Goal: Contribute content

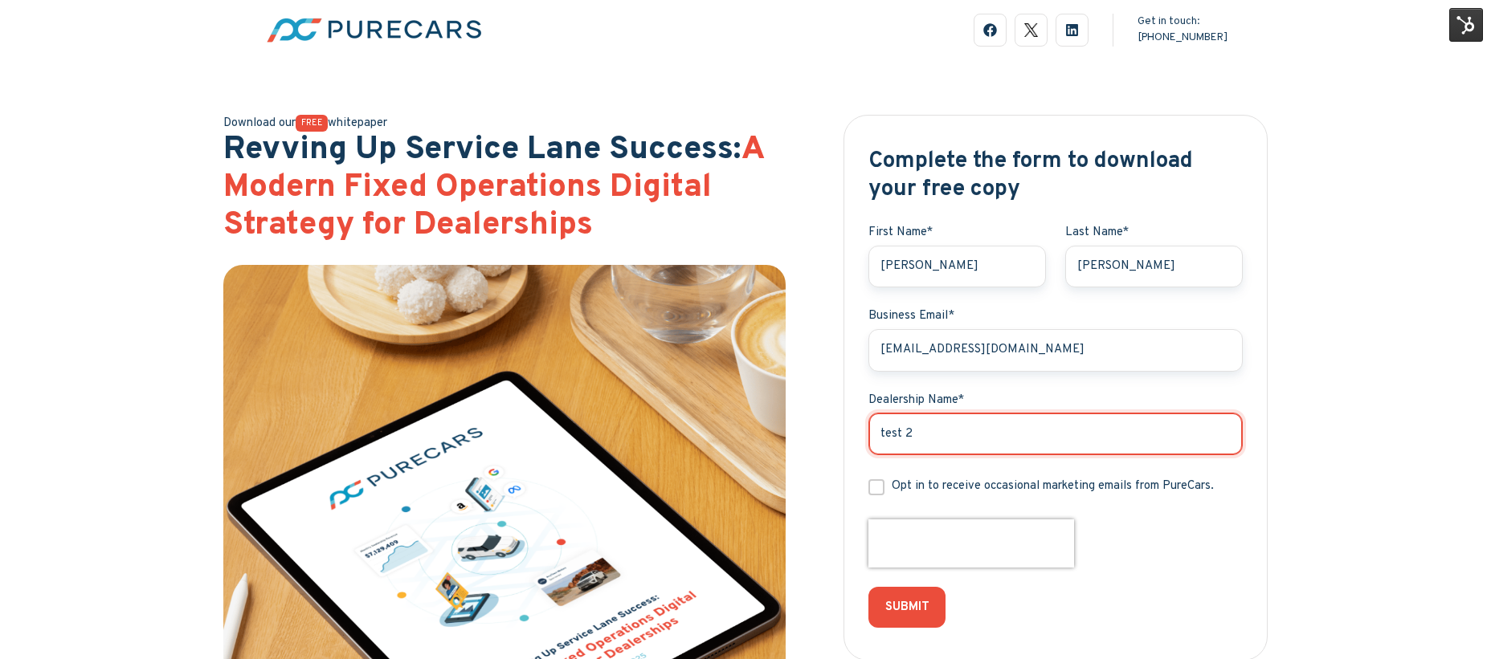
click at [918, 428] on input "test 2" at bounding box center [1055, 434] width 374 height 43
type input "testing"
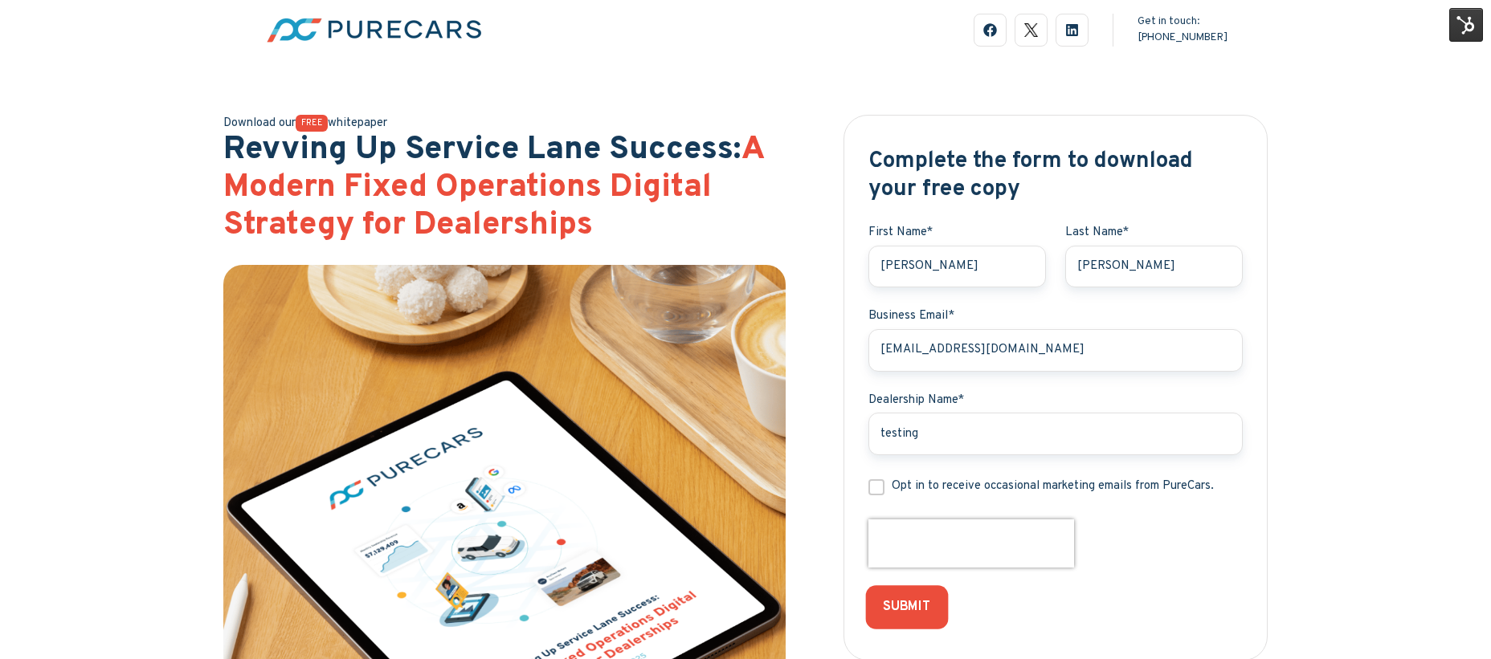
click at [908, 612] on input "SUBMIT" at bounding box center [907, 607] width 82 height 43
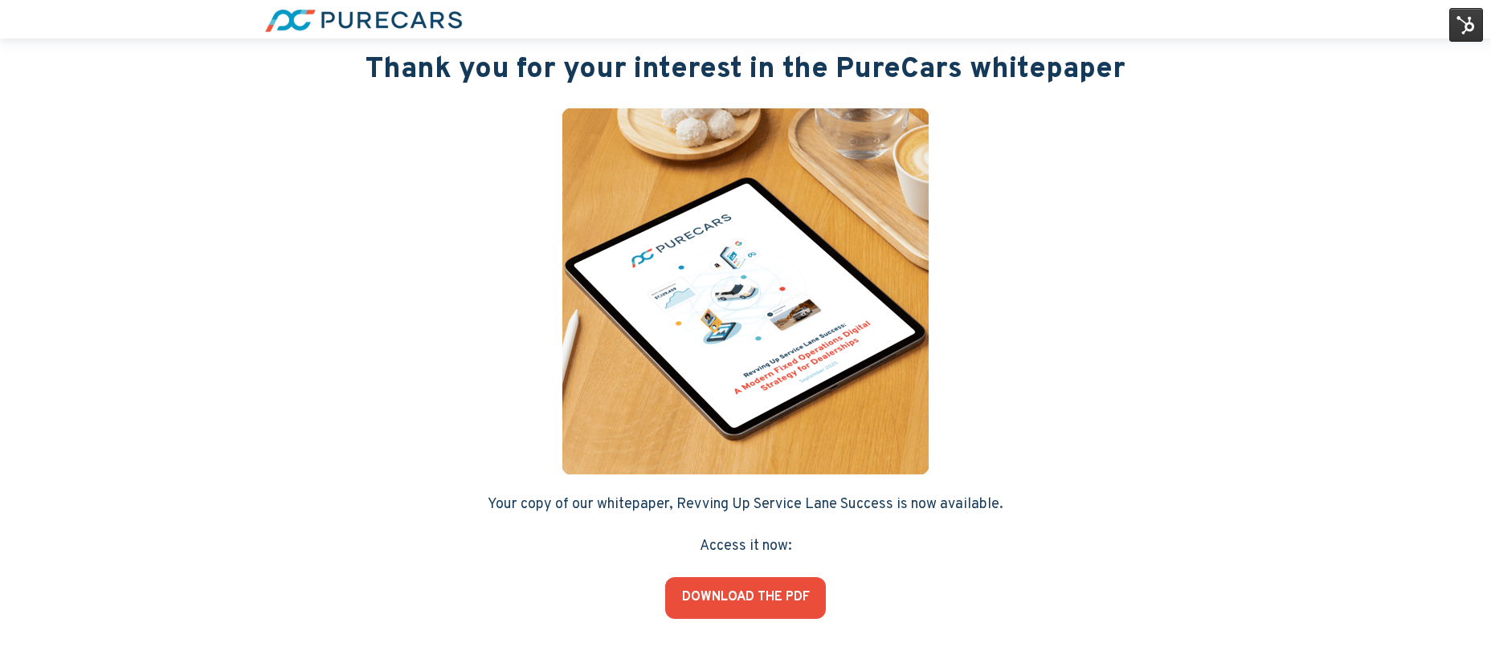
scroll to position [88, 0]
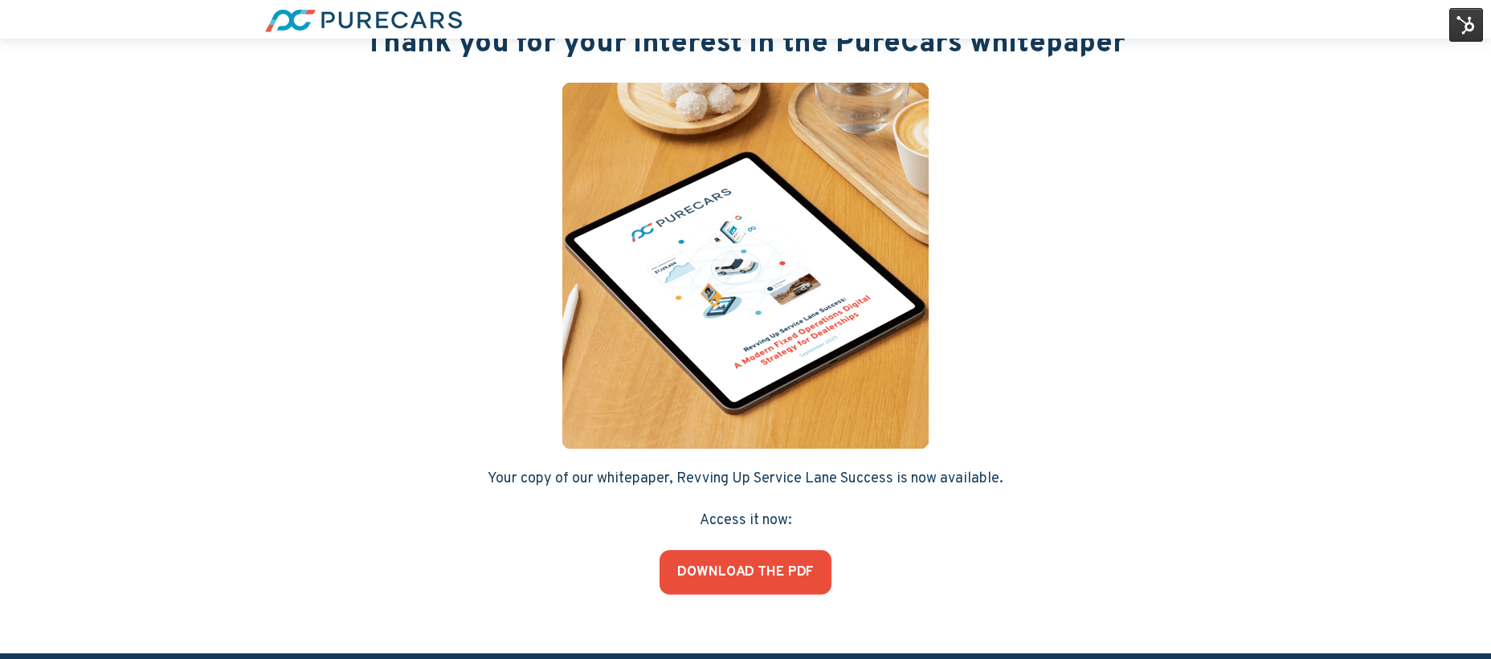
click at [753, 579] on link "DOWNLOAD THE PDF" at bounding box center [745, 572] width 172 height 45
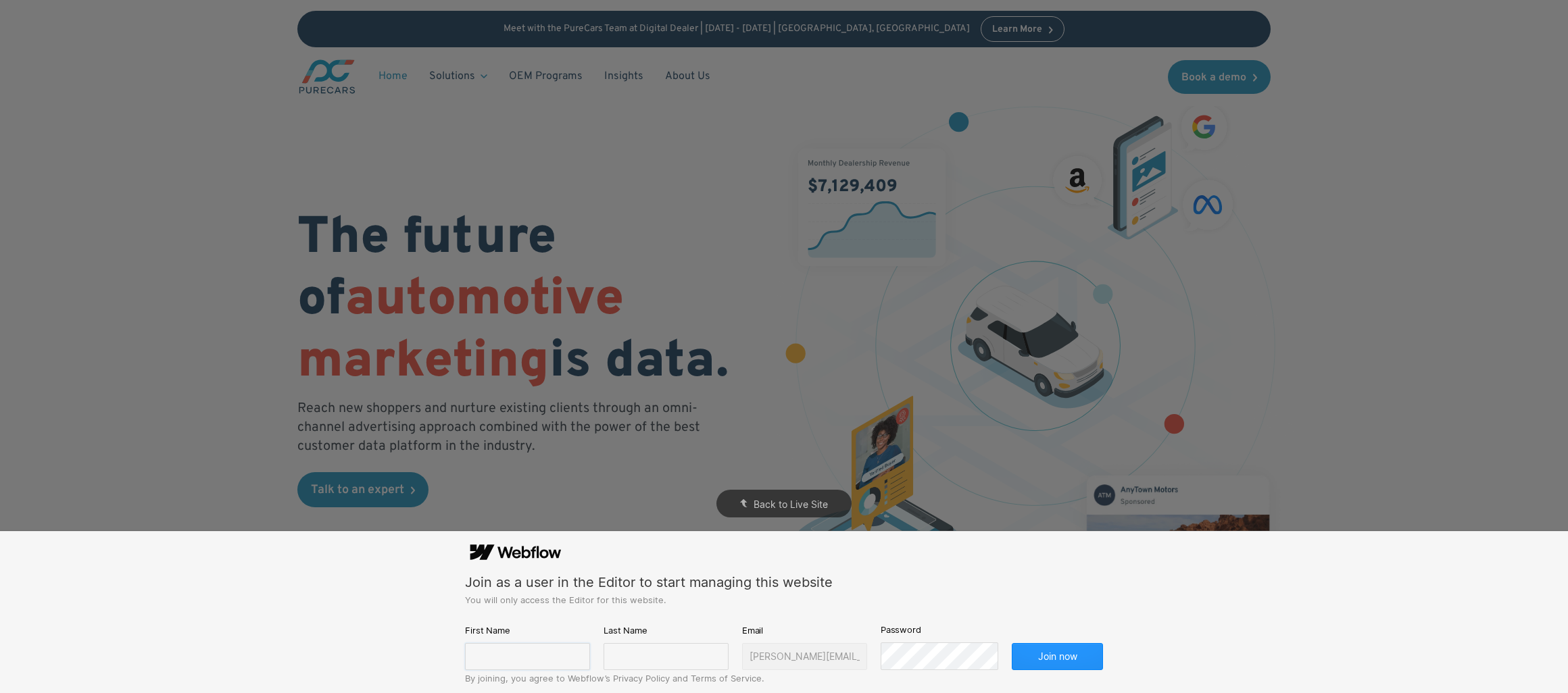
click at [512, 653] on input "text" at bounding box center [527, 657] width 125 height 27
type input "[PERSON_NAME]"
click at [626, 657] on input "text" at bounding box center [665, 657] width 125 height 27
type input "[PERSON_NAME]"
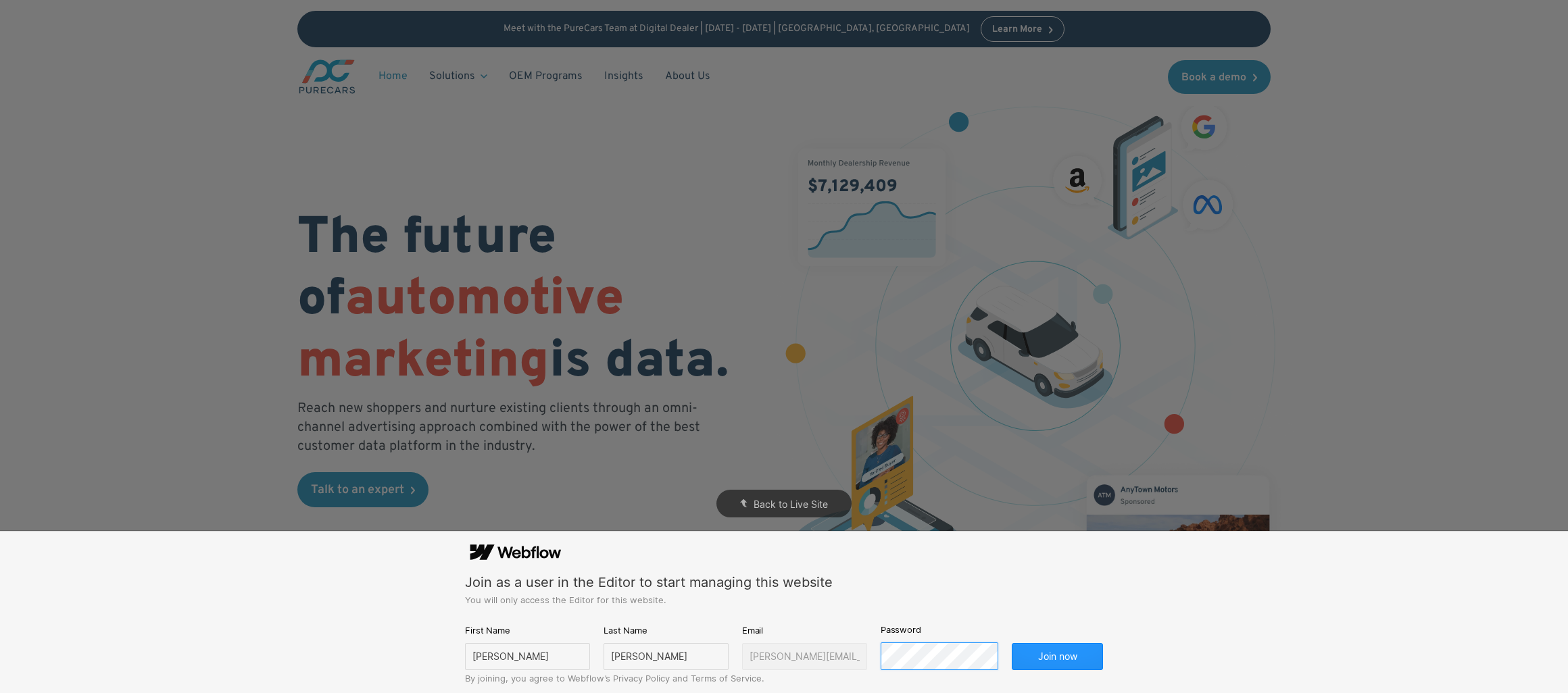
click at [1011, 643] on button "Join now" at bounding box center [1057, 657] width 91 height 27
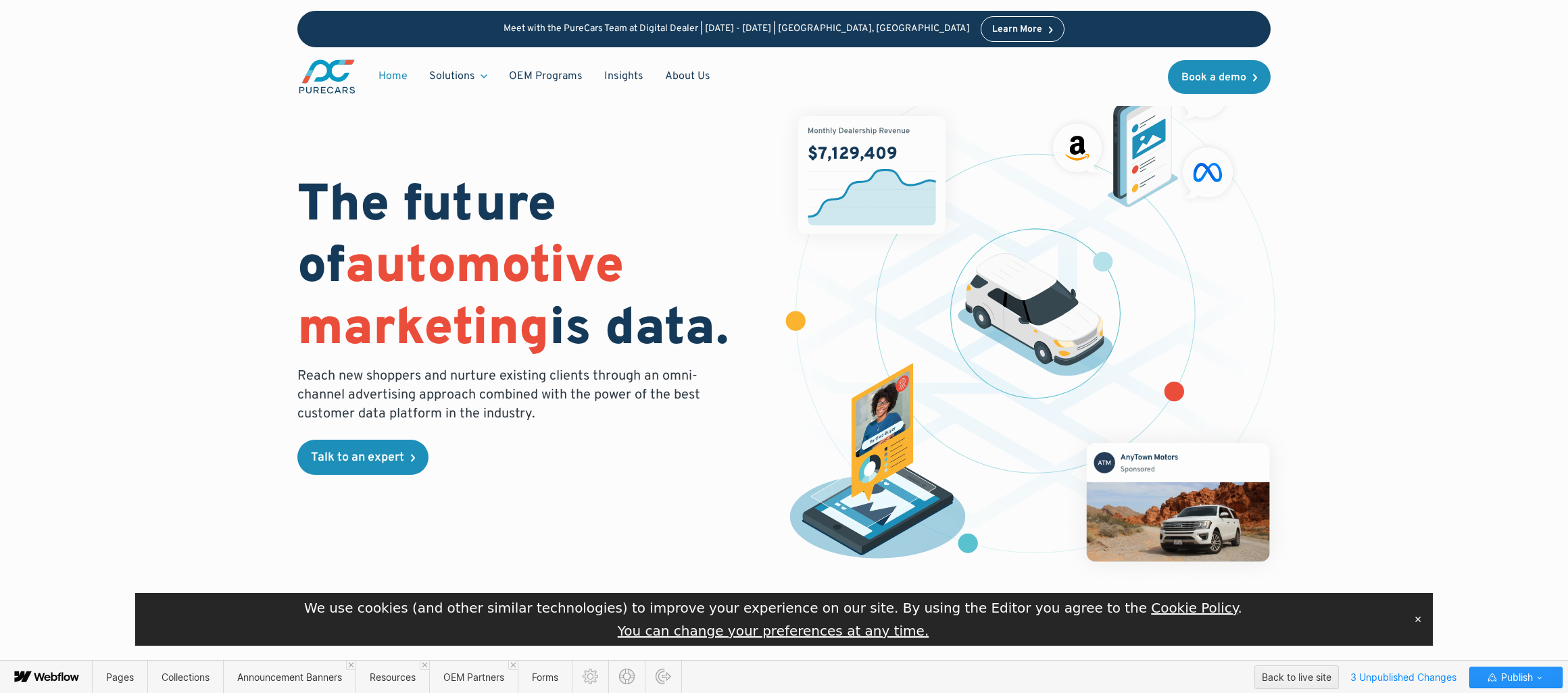
click at [1420, 620] on button "✕" at bounding box center [1417, 620] width 19 height 20
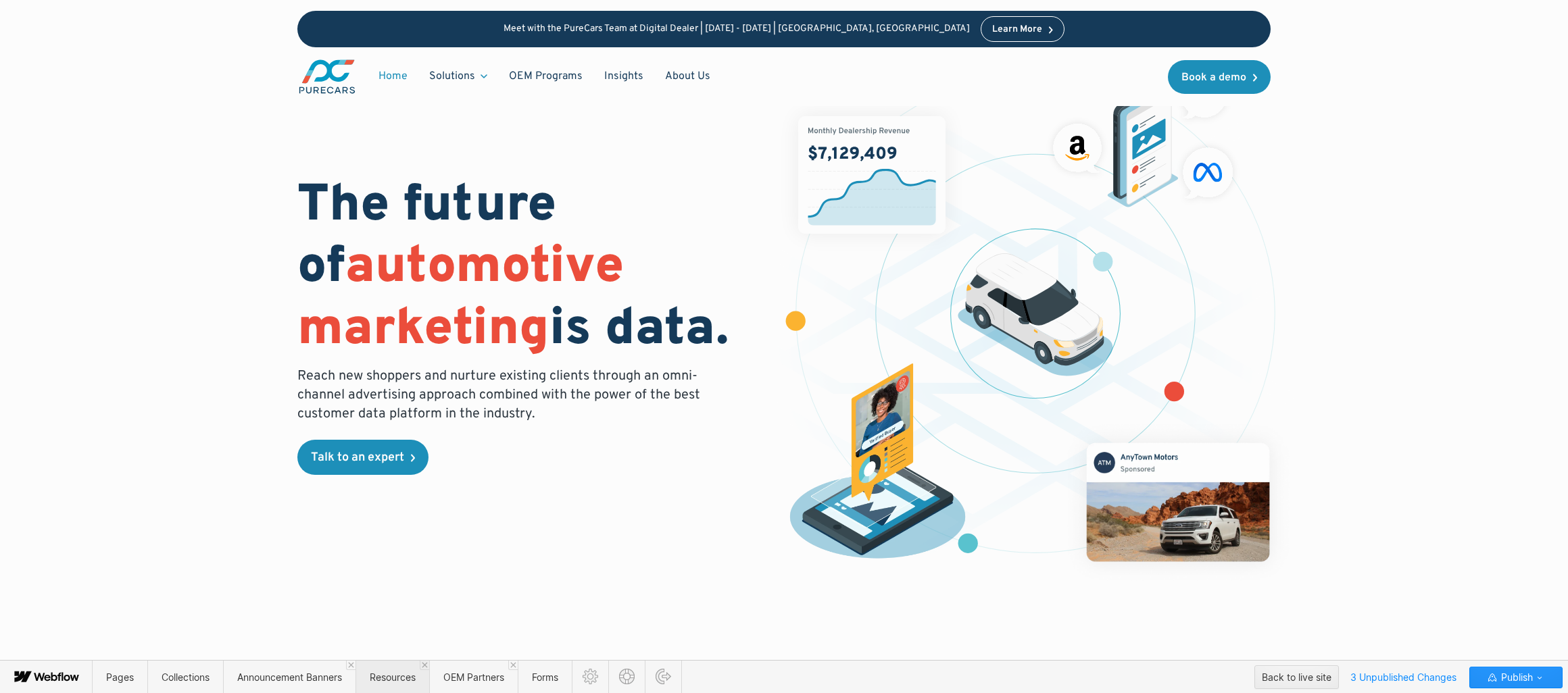
click at [405, 674] on span "Resources" at bounding box center [392, 677] width 46 height 12
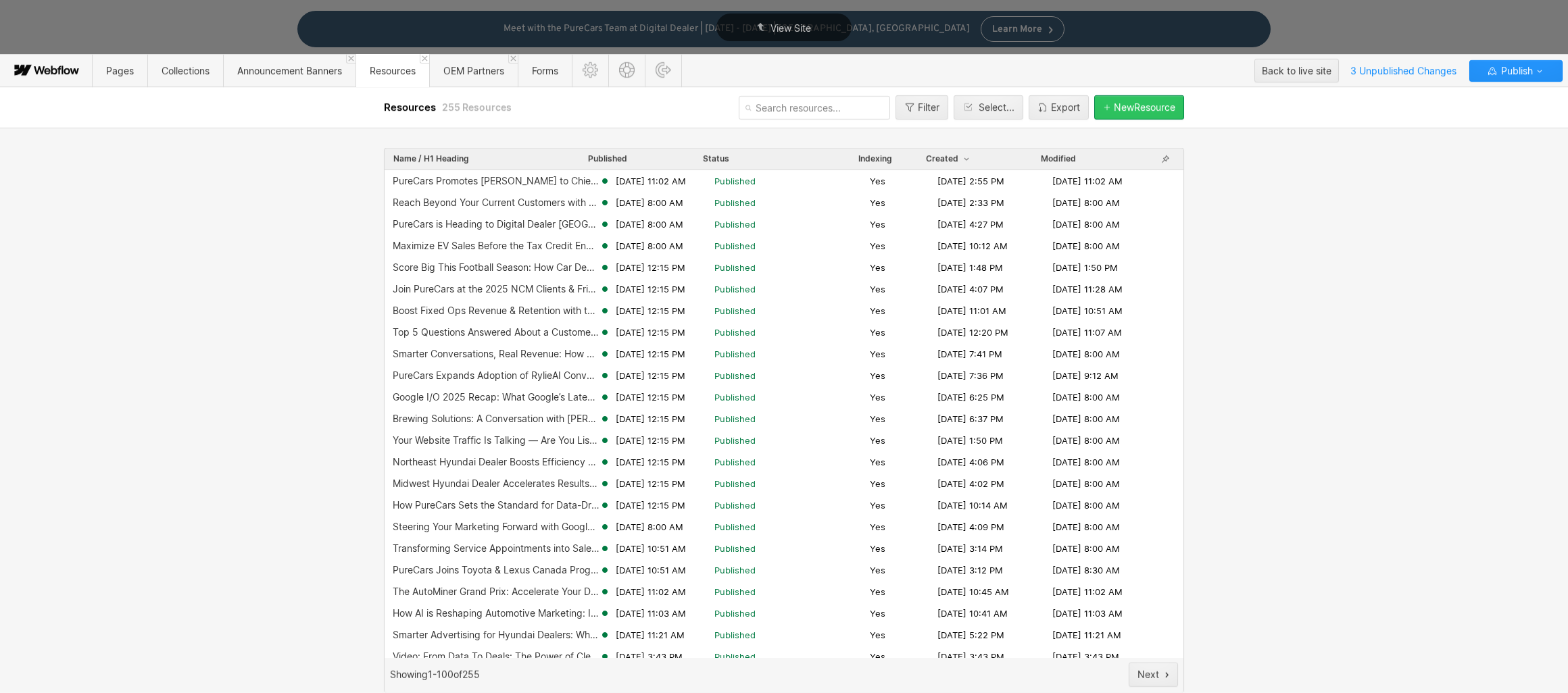
click at [1126, 104] on div "New Resource" at bounding box center [1144, 107] width 61 height 11
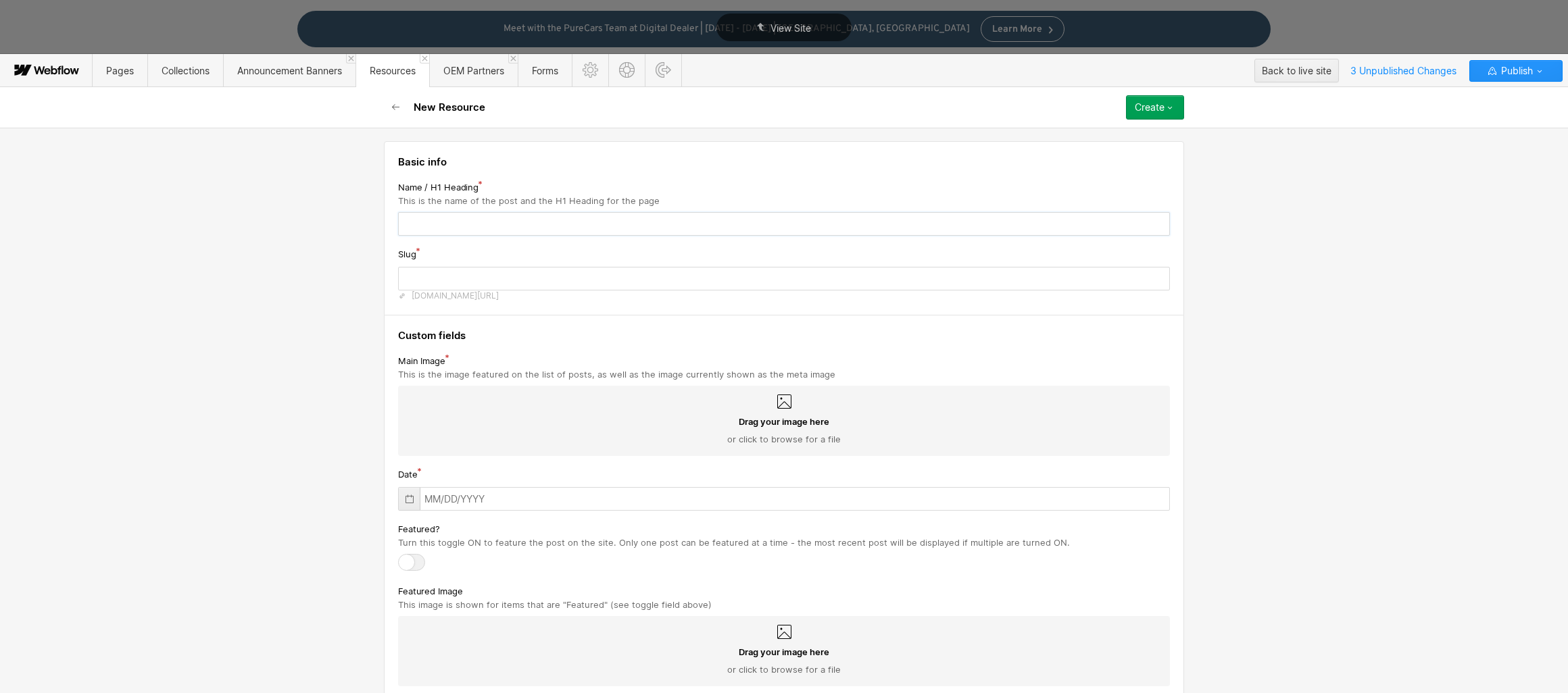
click at [453, 226] on input "text" at bounding box center [783, 224] width 771 height 24
paste input "Revving Up Service Lane Success: A Modern Fixed Operations Digital Strategy for…"
type input "Revving Up Service Lane Success: A Modern Fixed Operations Digital Strategy for…"
type input "revving-up-service-lane-success-a-modern-fixed-operations-digital-strategy-for-…"
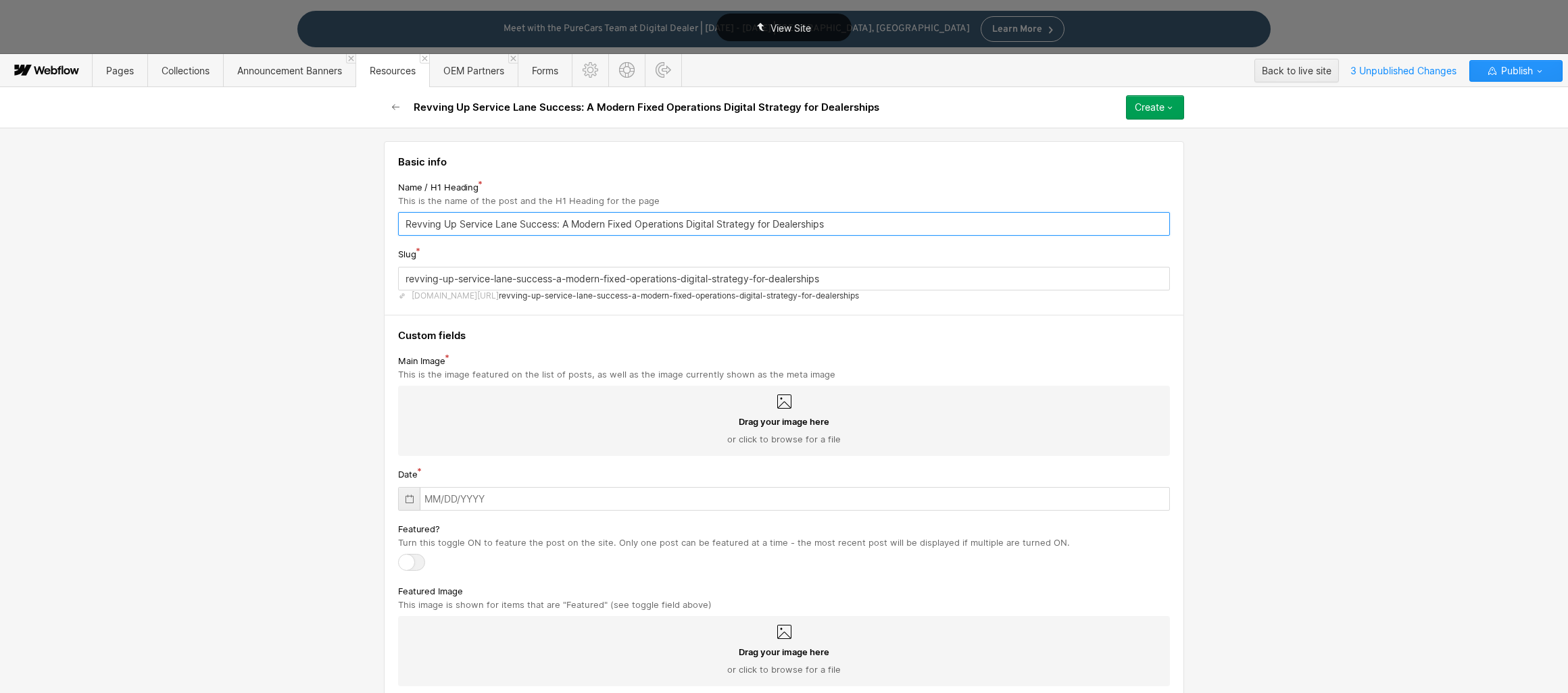
type input "Revving Up Service Lane Success: A Modern Fixed Operations Digital Strategy for…"
click at [778, 405] on icon at bounding box center [783, 401] width 16 height 16
click at [0, 0] on input "Drag your image here or click to browse for a file" at bounding box center [0, 0] width 0 height 0
click at [776, 410] on div "Drag your image here or click to browse for a file" at bounding box center [783, 421] width 771 height 71
click at [0, 0] on input "Drag your image here or click to browse for a file" at bounding box center [0, 0] width 0 height 0
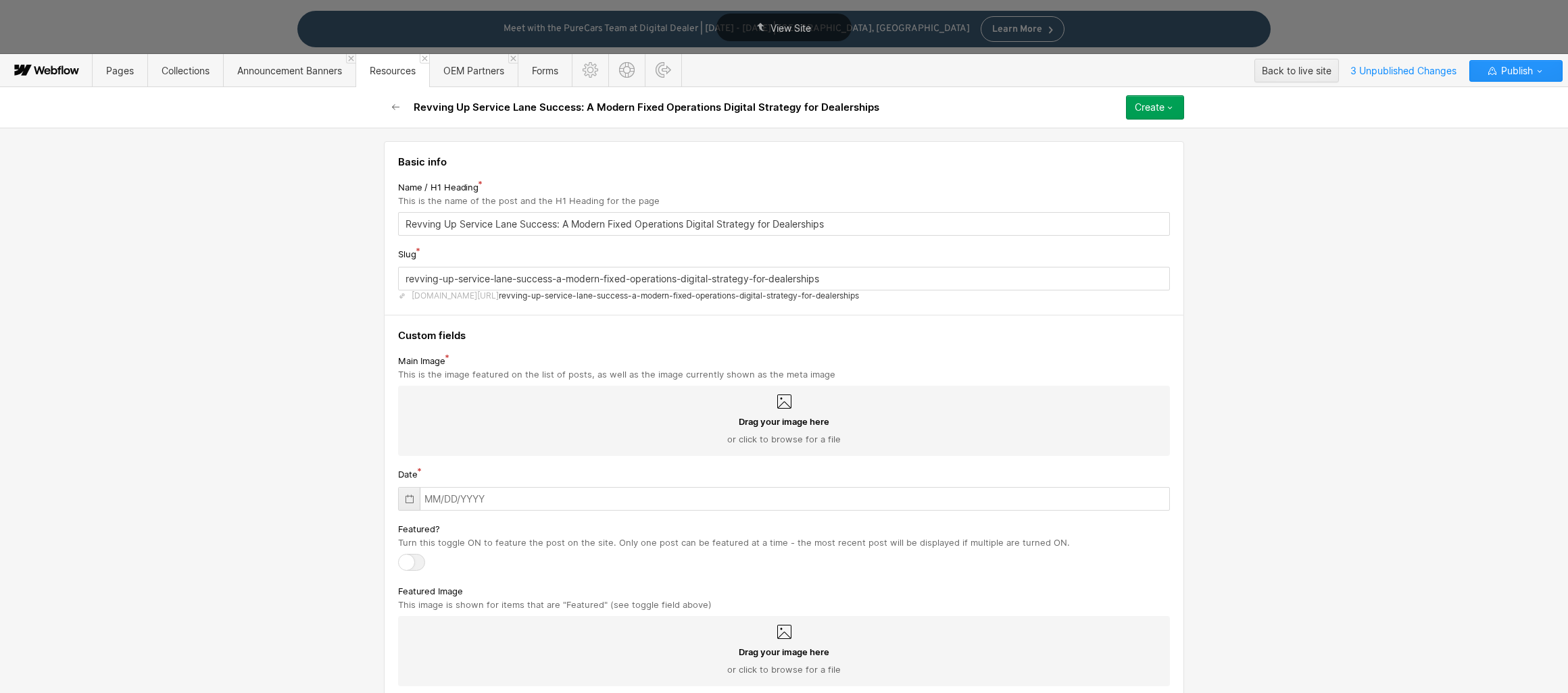
click at [776, 410] on div "Drag your image here or click to browse for a file" at bounding box center [783, 421] width 771 height 71
click at [0, 0] on input "Drag your image here or click to browse for a file" at bounding box center [0, 0] width 0 height 0
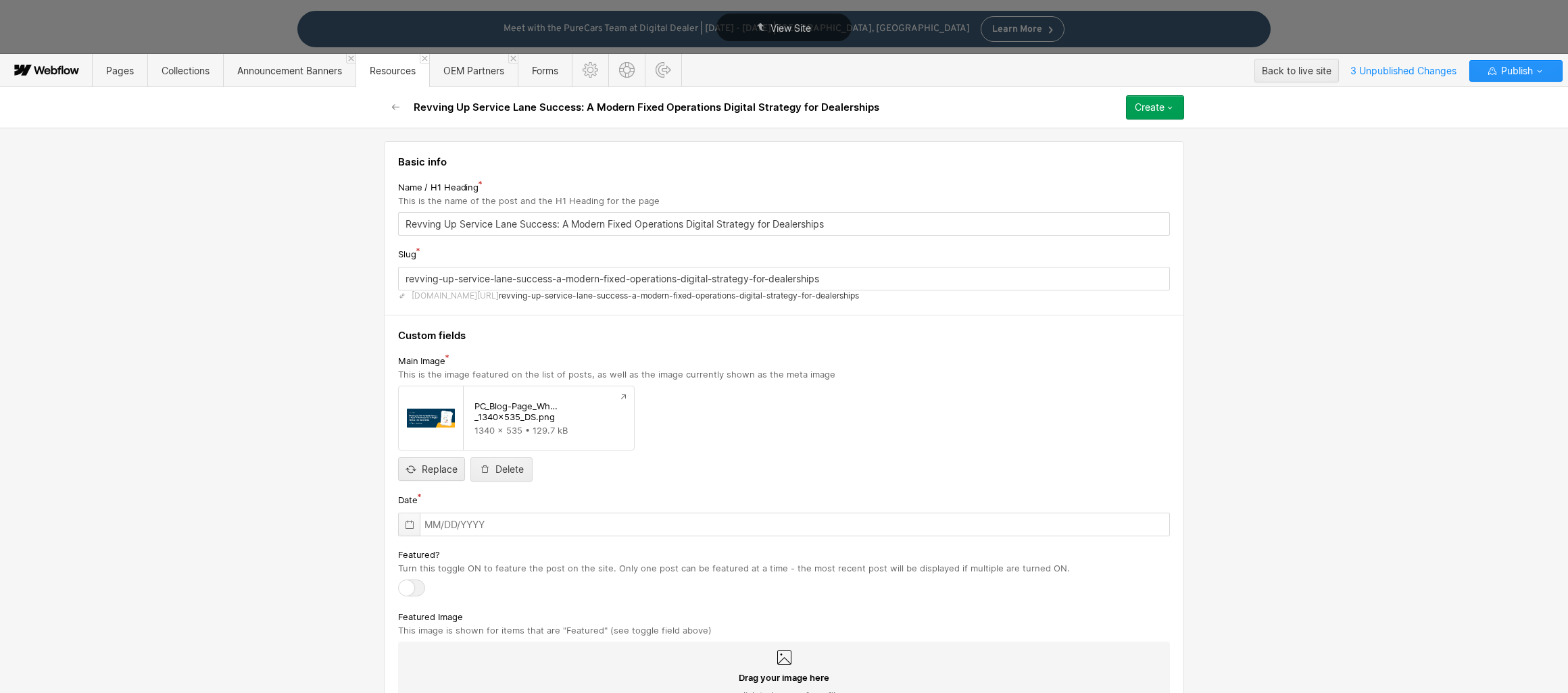
click at [404, 528] on icon at bounding box center [409, 525] width 11 height 11
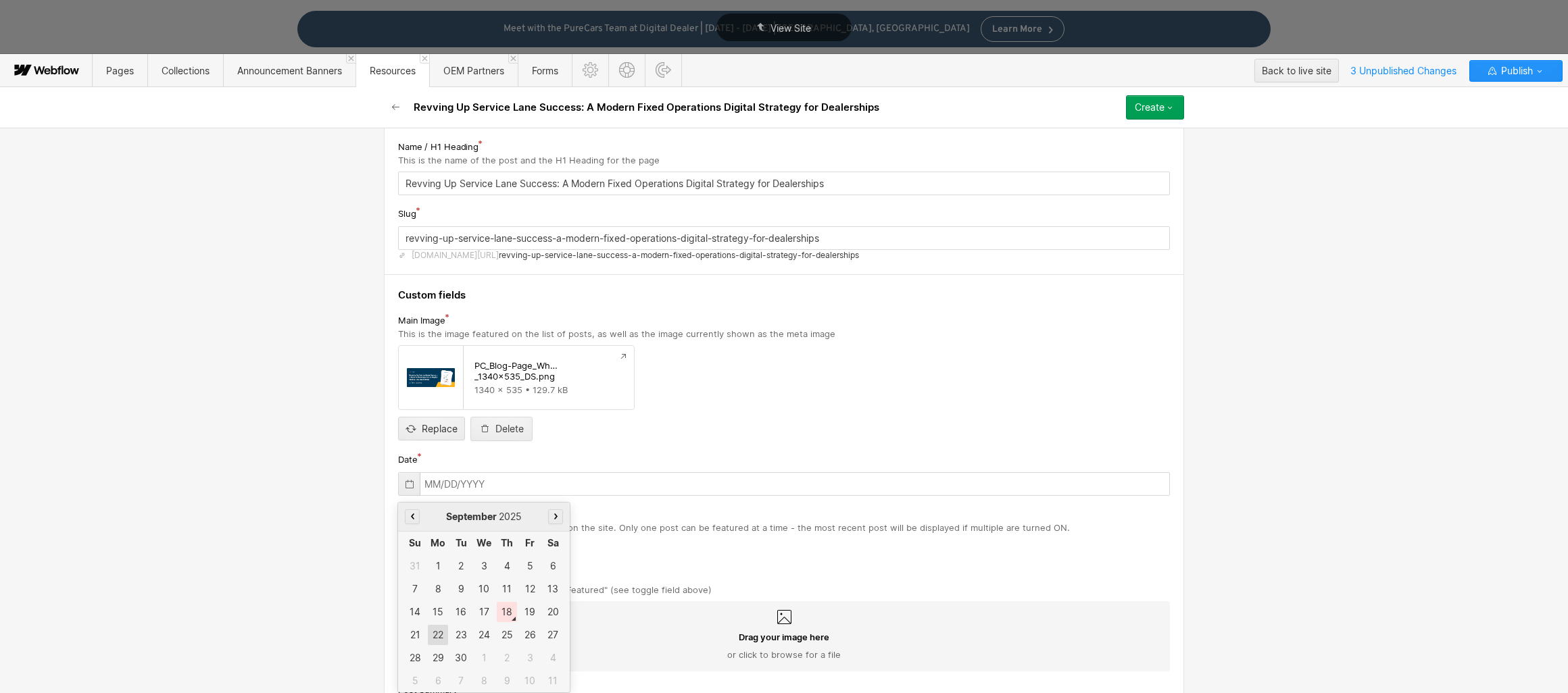
click at [428, 637] on div "22" at bounding box center [437, 635] width 20 height 20
type input "[DATE]"
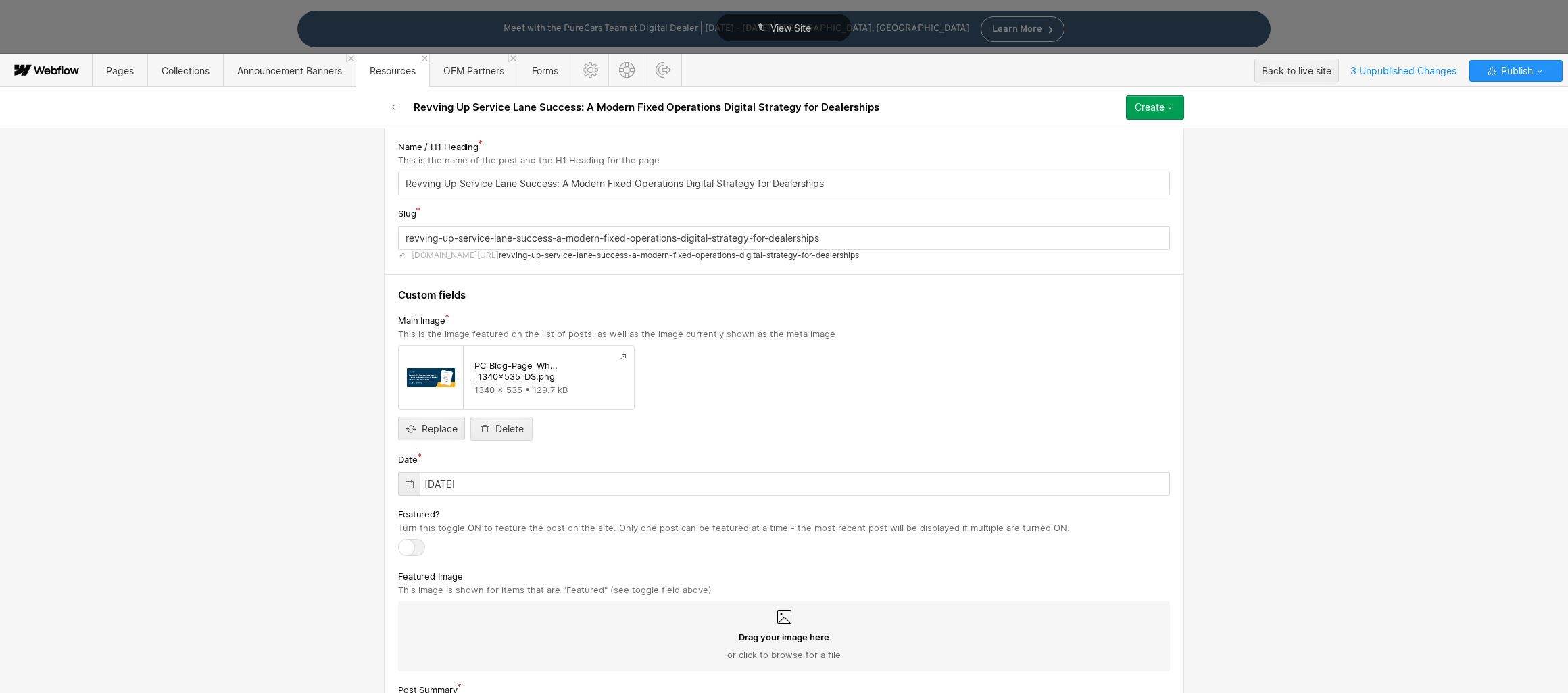
click at [413, 551] on div at bounding box center [411, 548] width 27 height 17
click at [0, 0] on input "checkbox" at bounding box center [0, 0] width 0 height 0
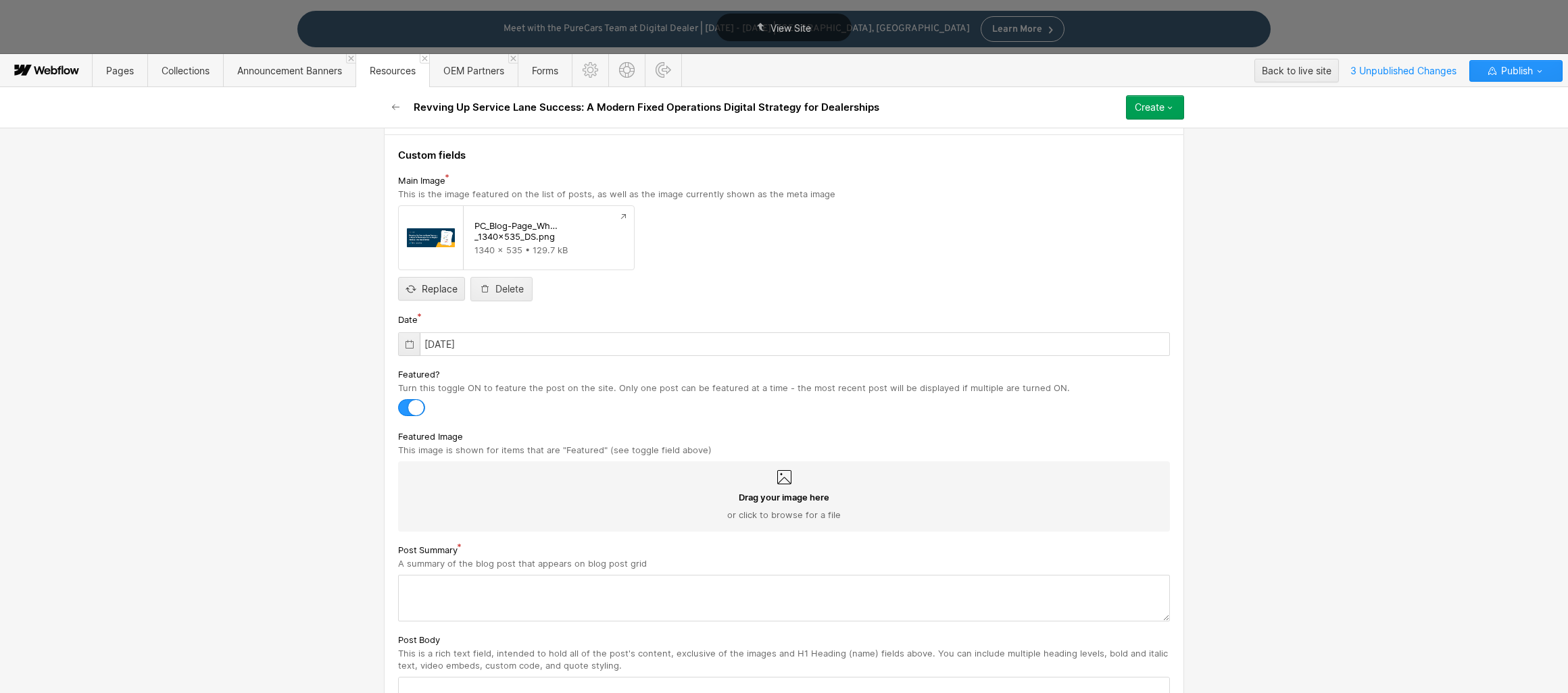
scroll to position [257, 0]
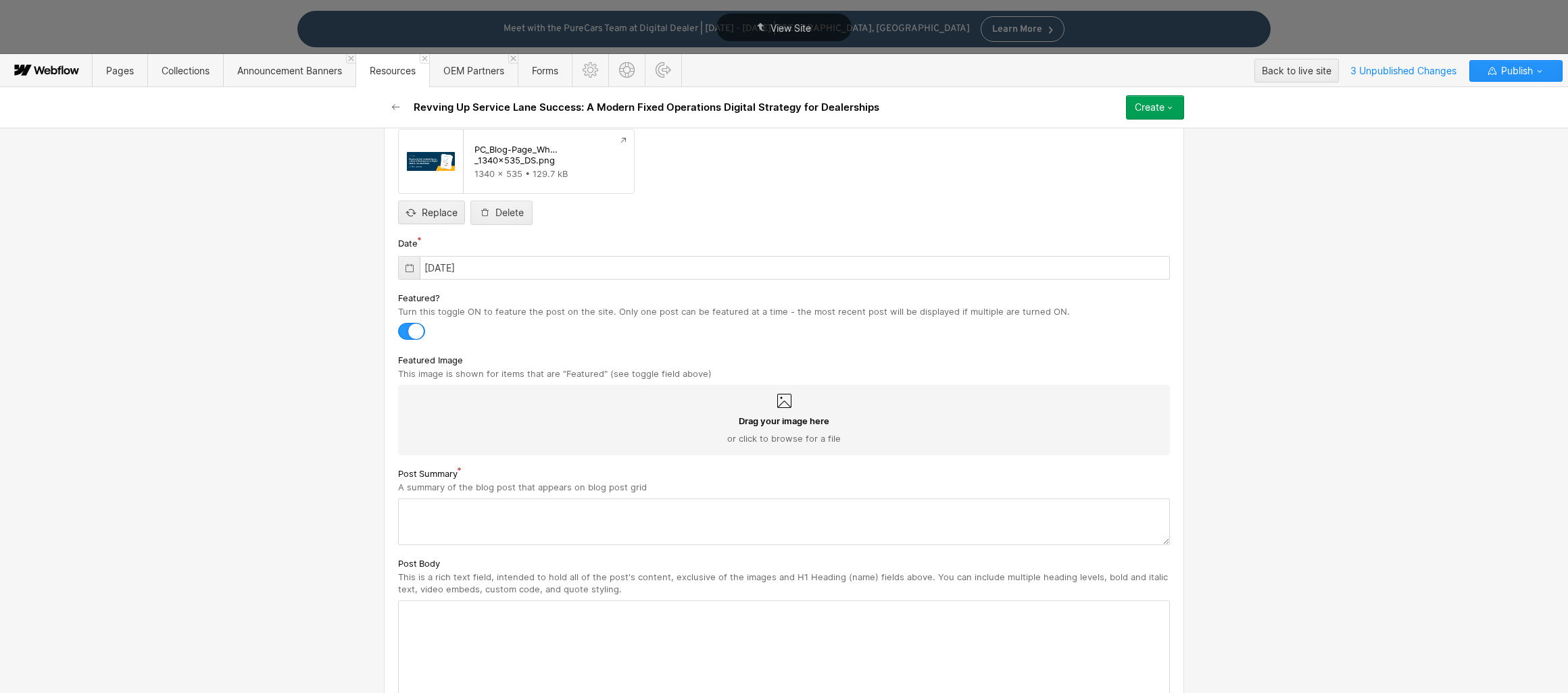
click at [781, 407] on icon at bounding box center [784, 400] width 14 height 14
click at [0, 0] on input "Drag your image here or click to browse for a file" at bounding box center [0, 0] width 0 height 0
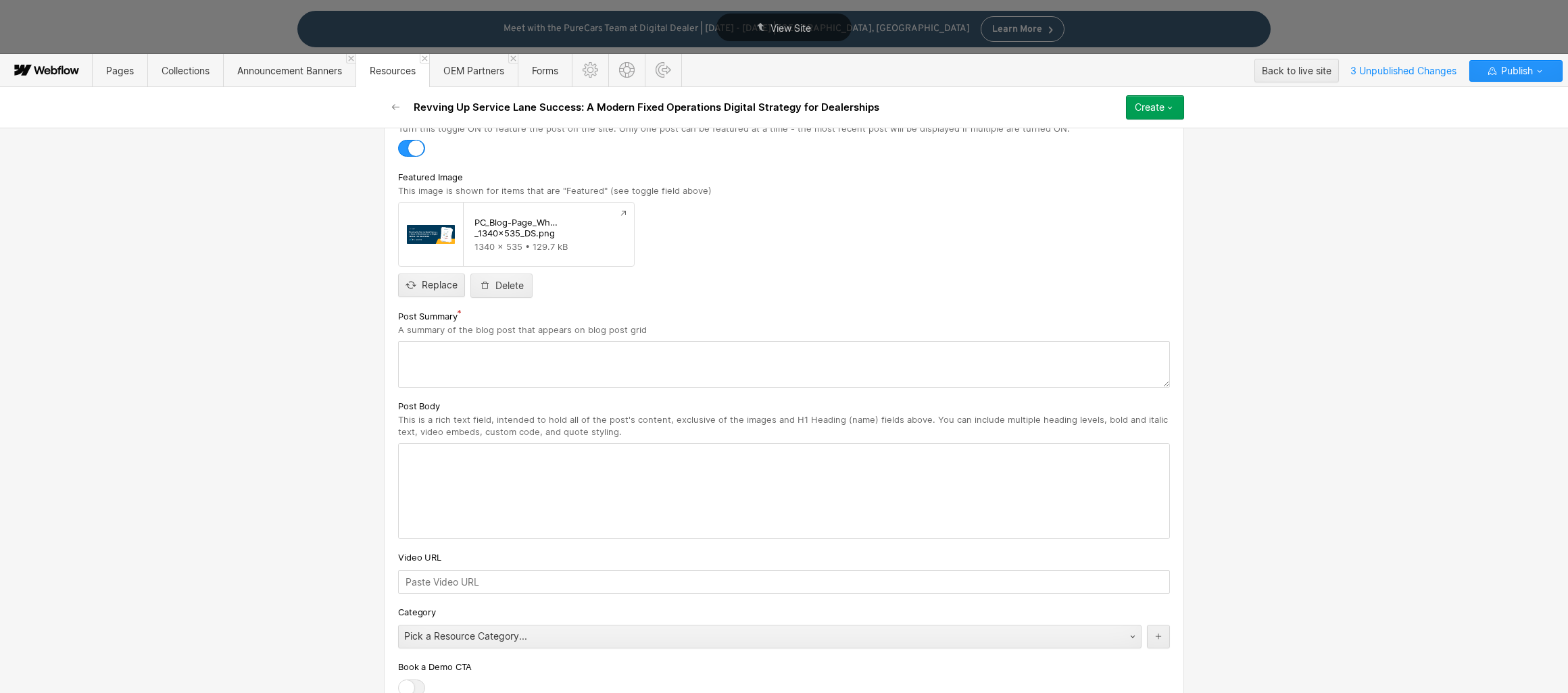
scroll to position [447, 0]
click at [469, 352] on textarea at bounding box center [783, 357] width 771 height 46
paste textarea "When it comes to dealership profitability, the sales floor often steals the spo…"
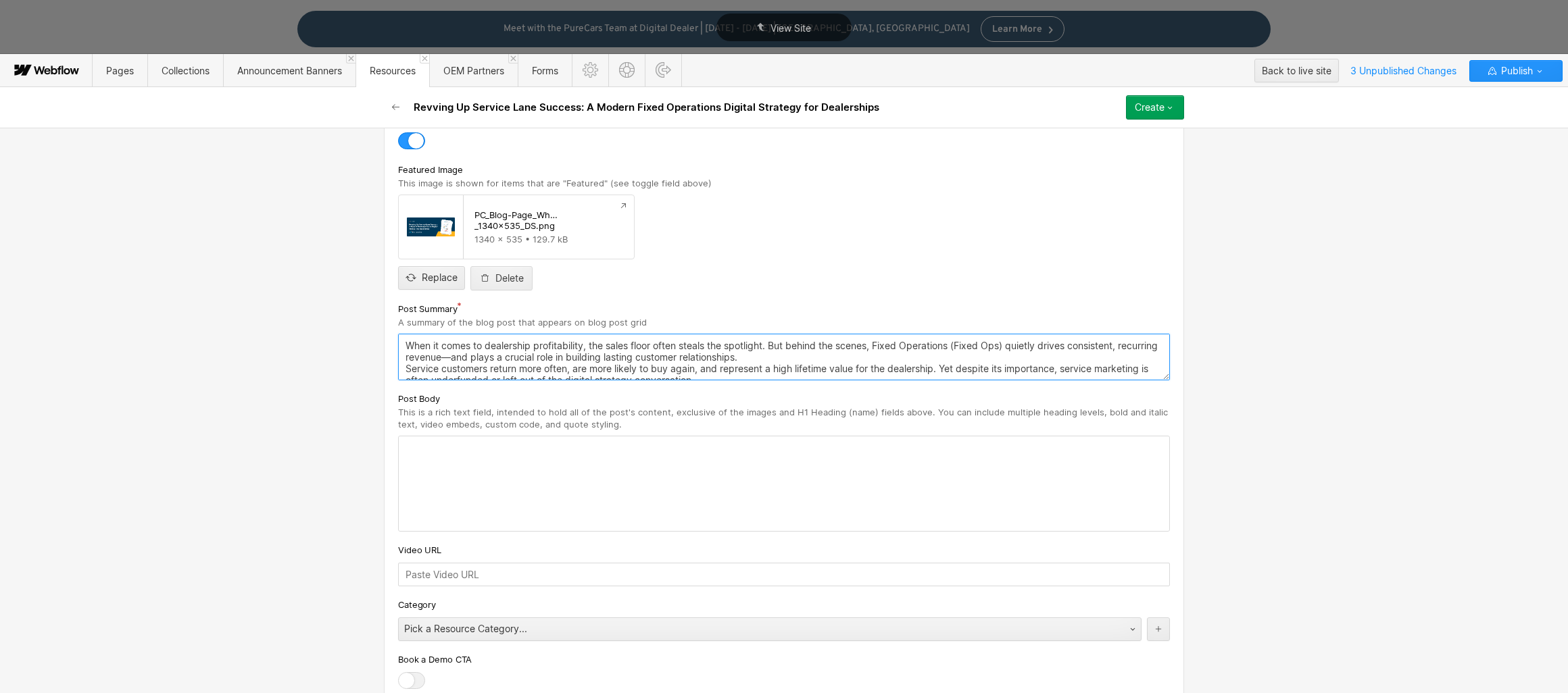
scroll to position [29, 0]
type textarea "When it comes to dealership profitability, the sales floor often steals the spo…"
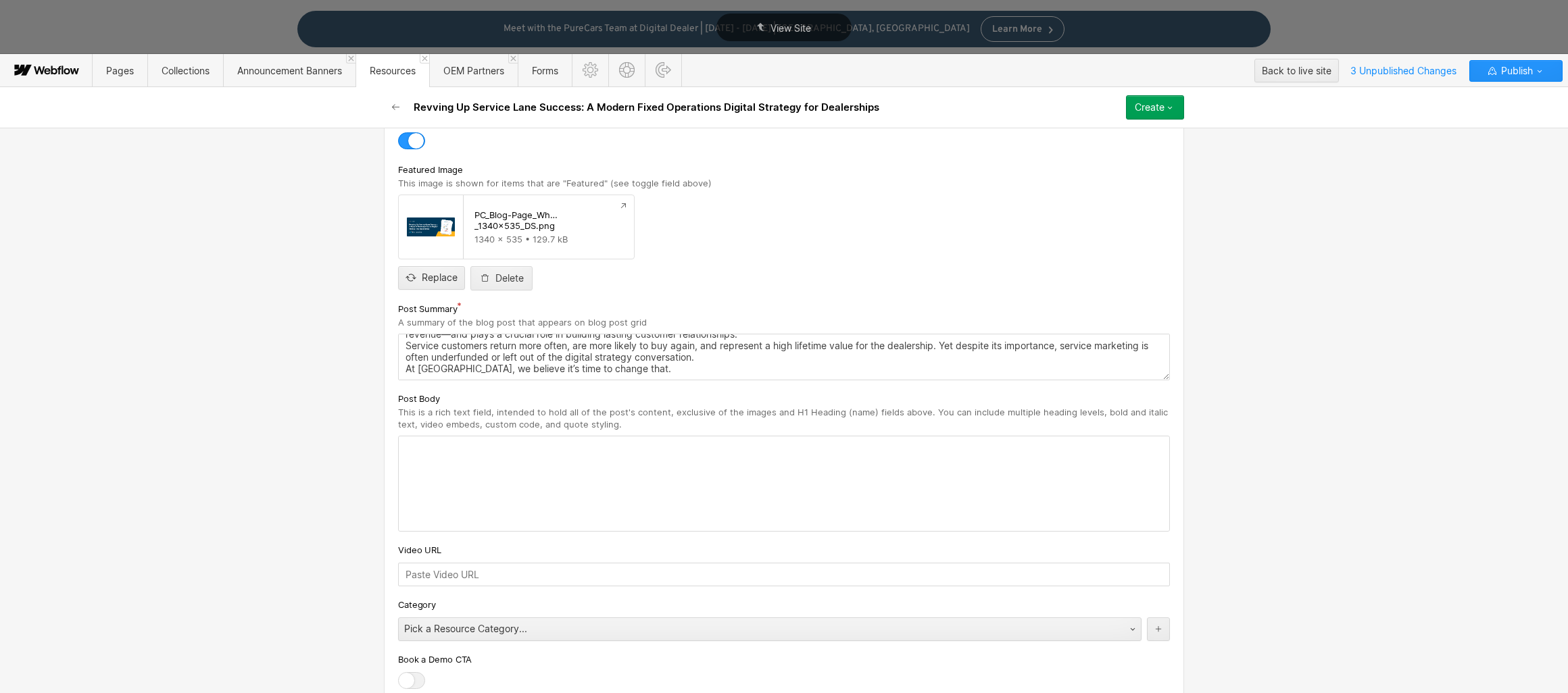
click at [514, 458] on div at bounding box center [784, 484] width 771 height 94
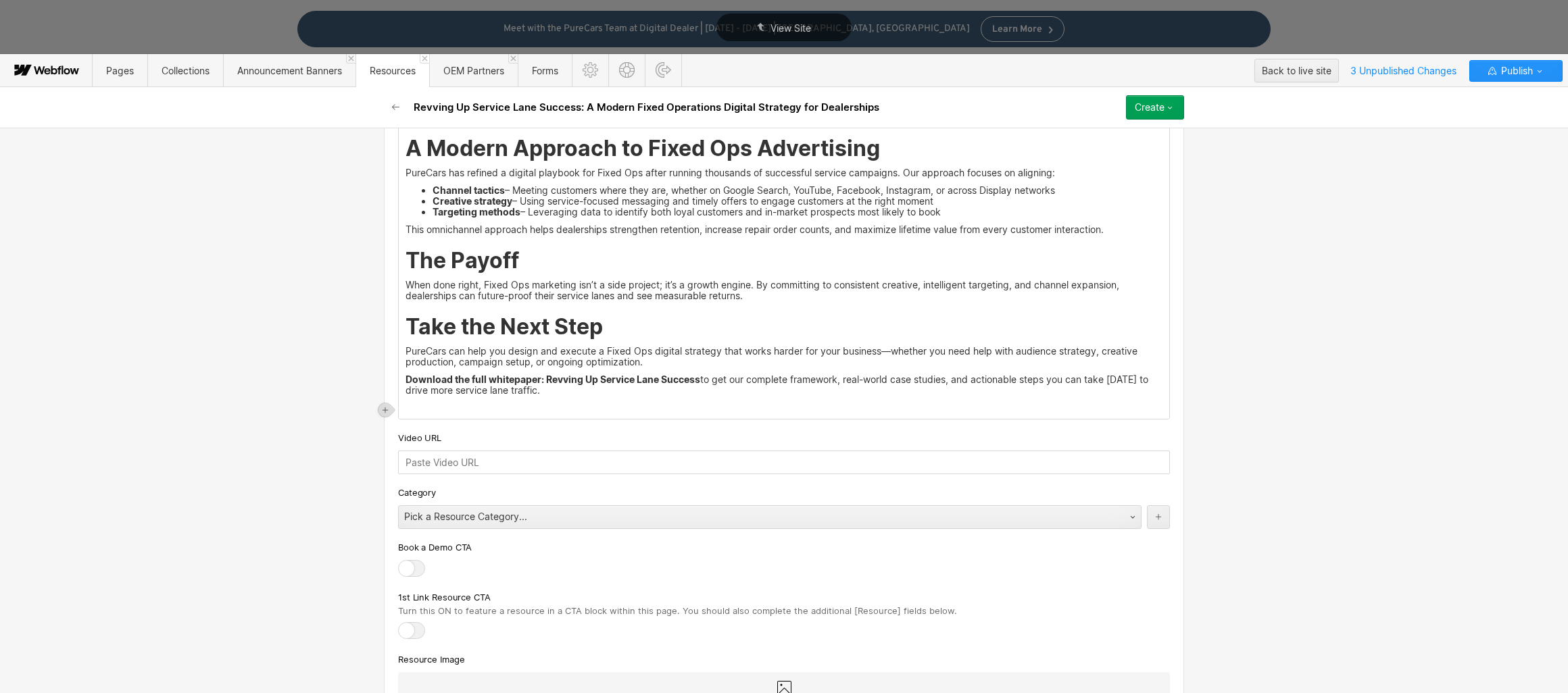
scroll to position [925, 0]
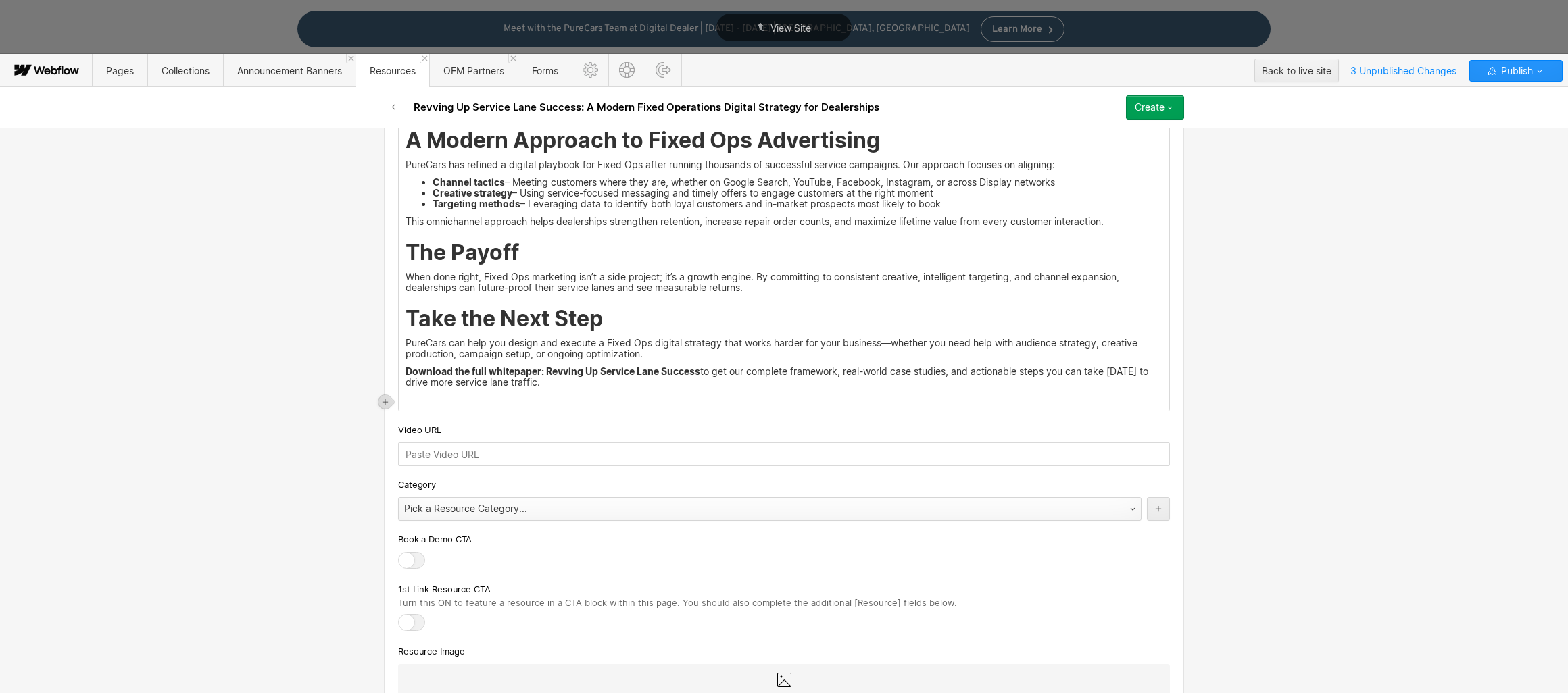
click at [499, 512] on div "Custom fields Main Image This is the image featured on the list of posts, as we…" at bounding box center [783, 369] width 800 height 1959
click at [544, 511] on div "Pick a Resource Category..." at bounding box center [756, 509] width 715 height 22
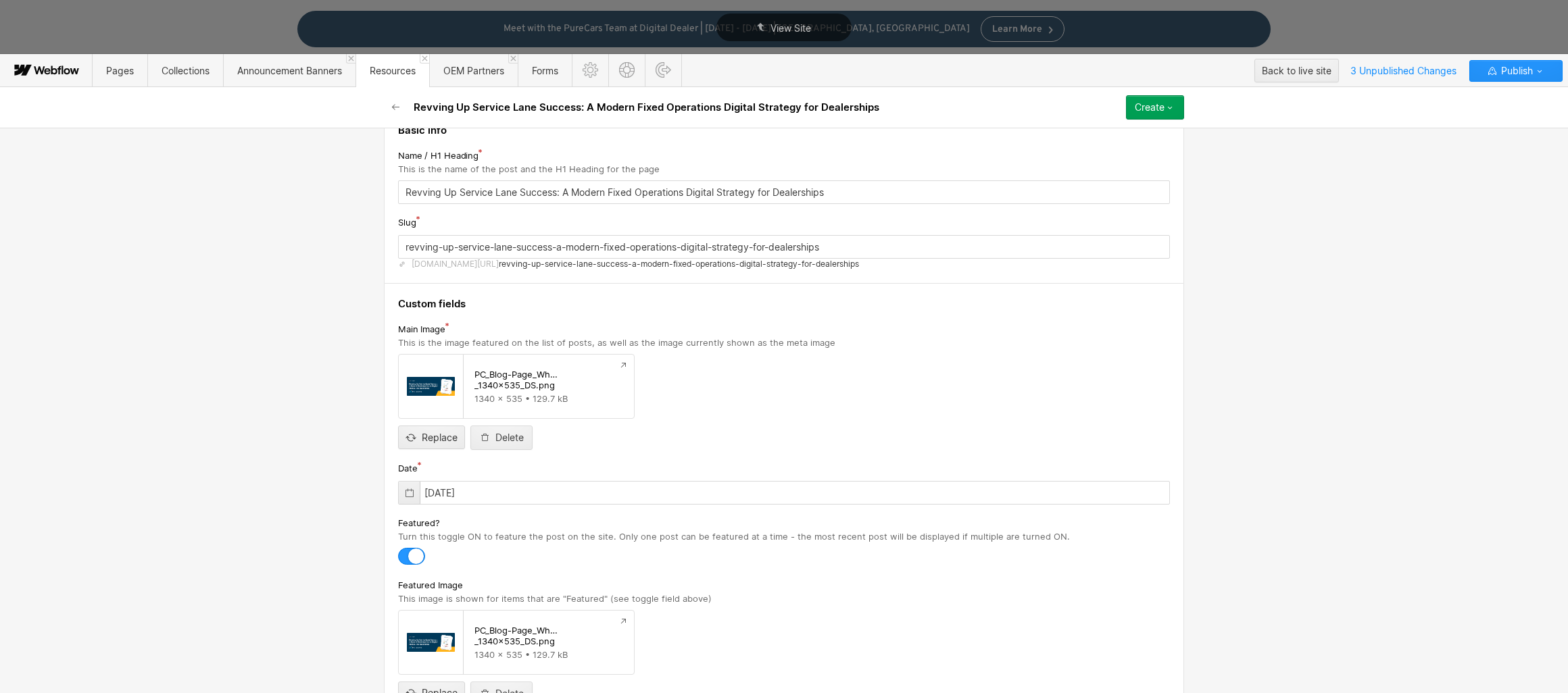
scroll to position [0, 0]
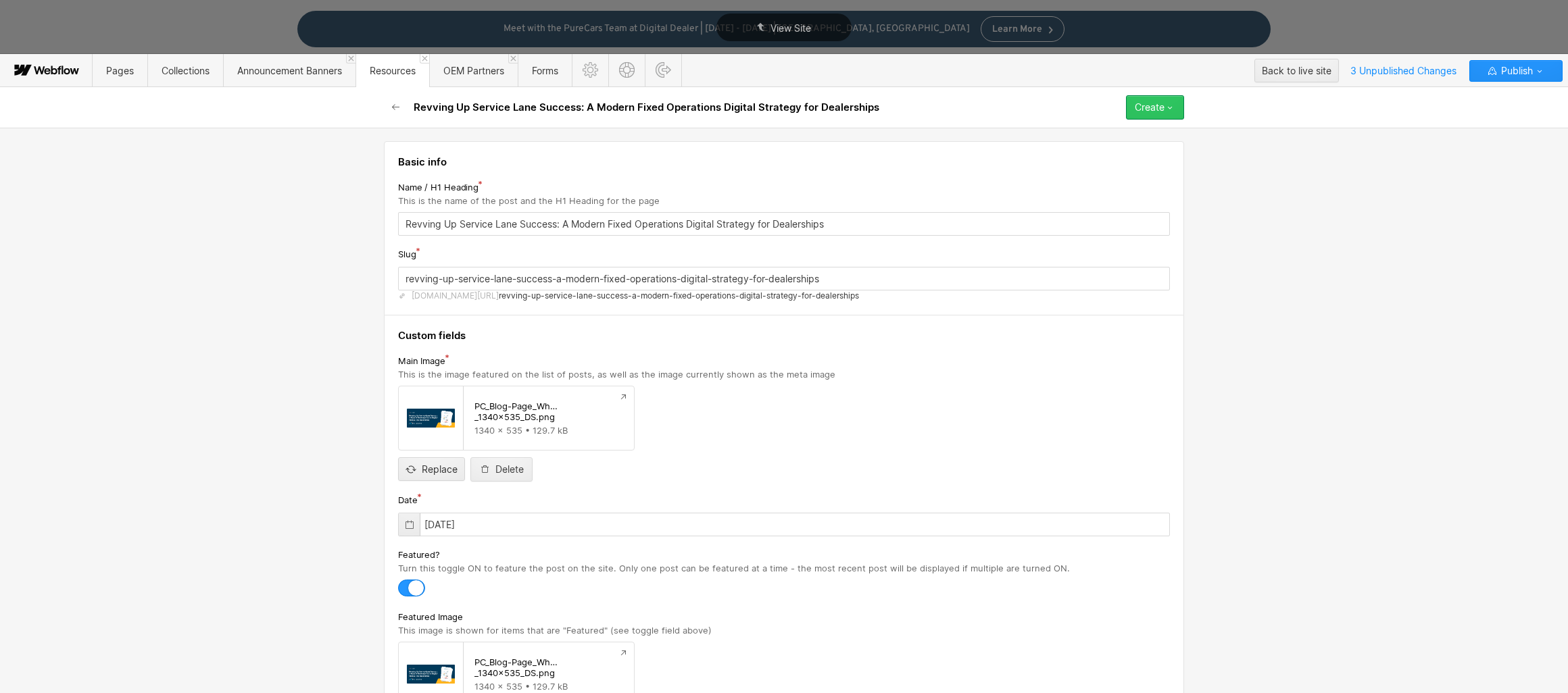
click at [1169, 102] on icon "button" at bounding box center [1169, 107] width 11 height 11
click at [1155, 131] on div "Save draft" at bounding box center [1115, 135] width 134 height 19
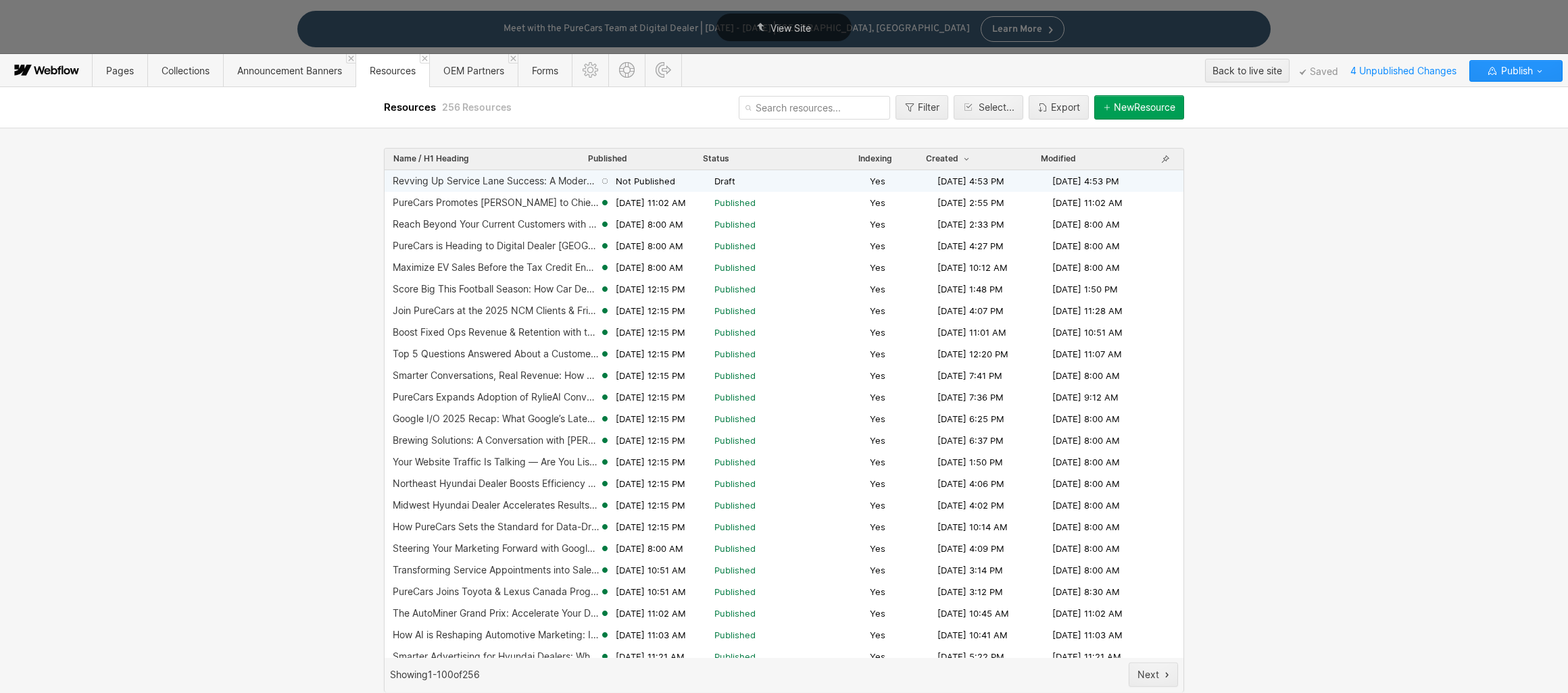
click at [732, 177] on span "Draft" at bounding box center [789, 181] width 150 height 12
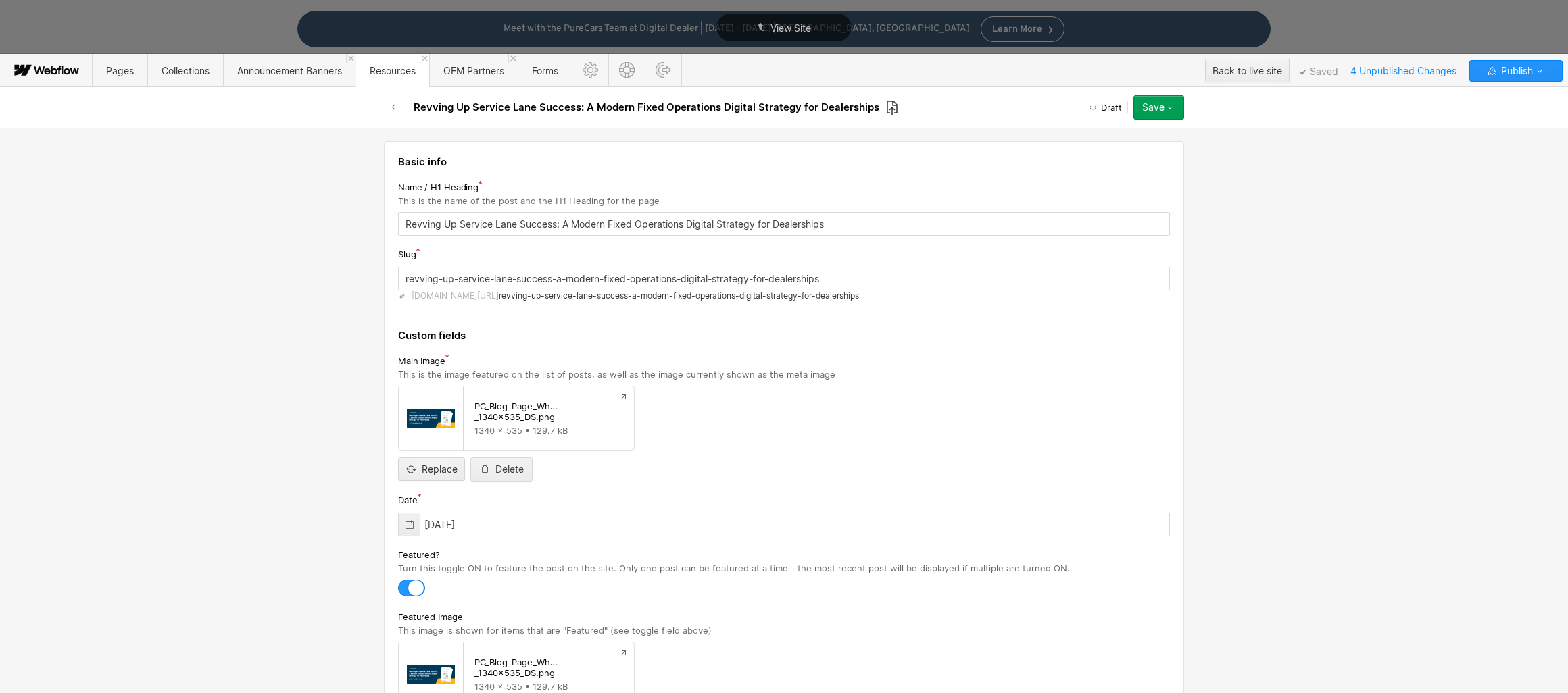
click at [886, 103] on icon at bounding box center [892, 108] width 12 height 15
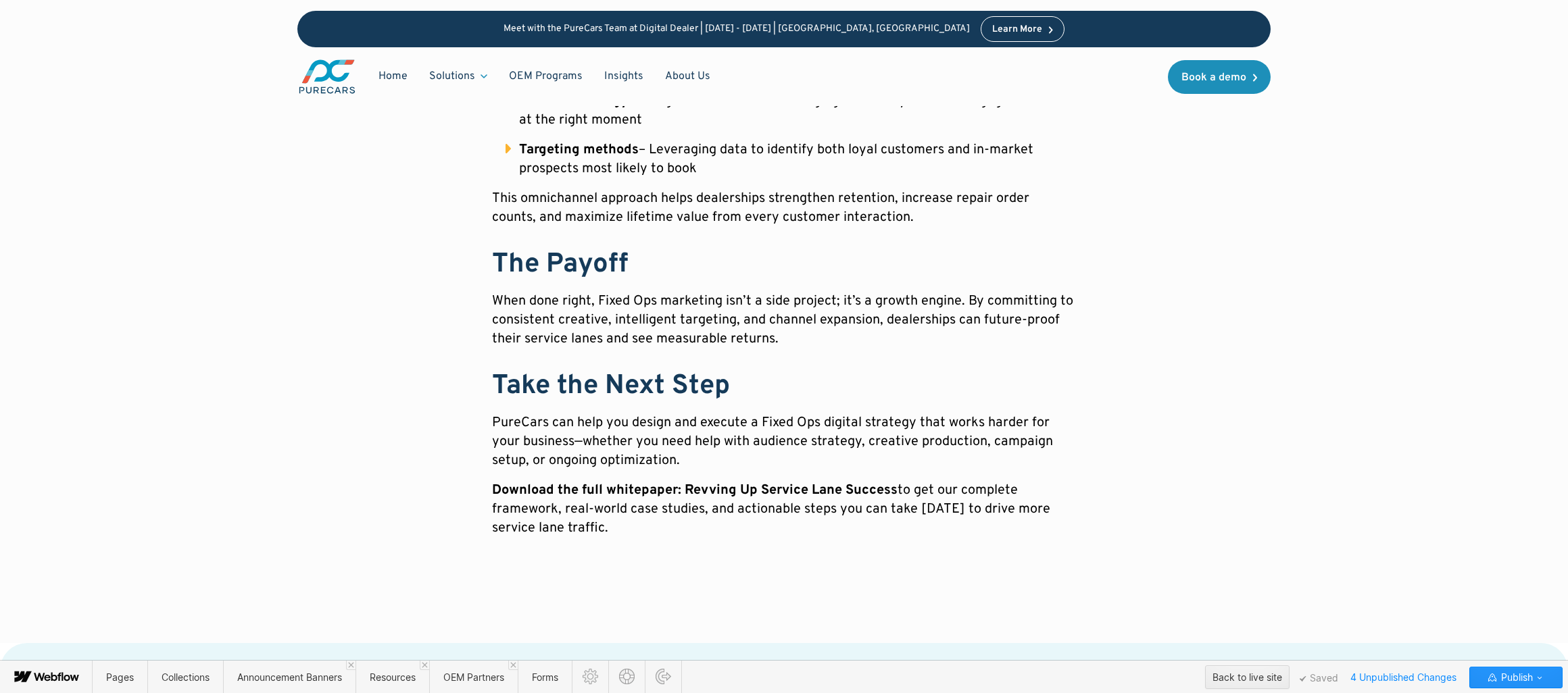
scroll to position [1174, 0]
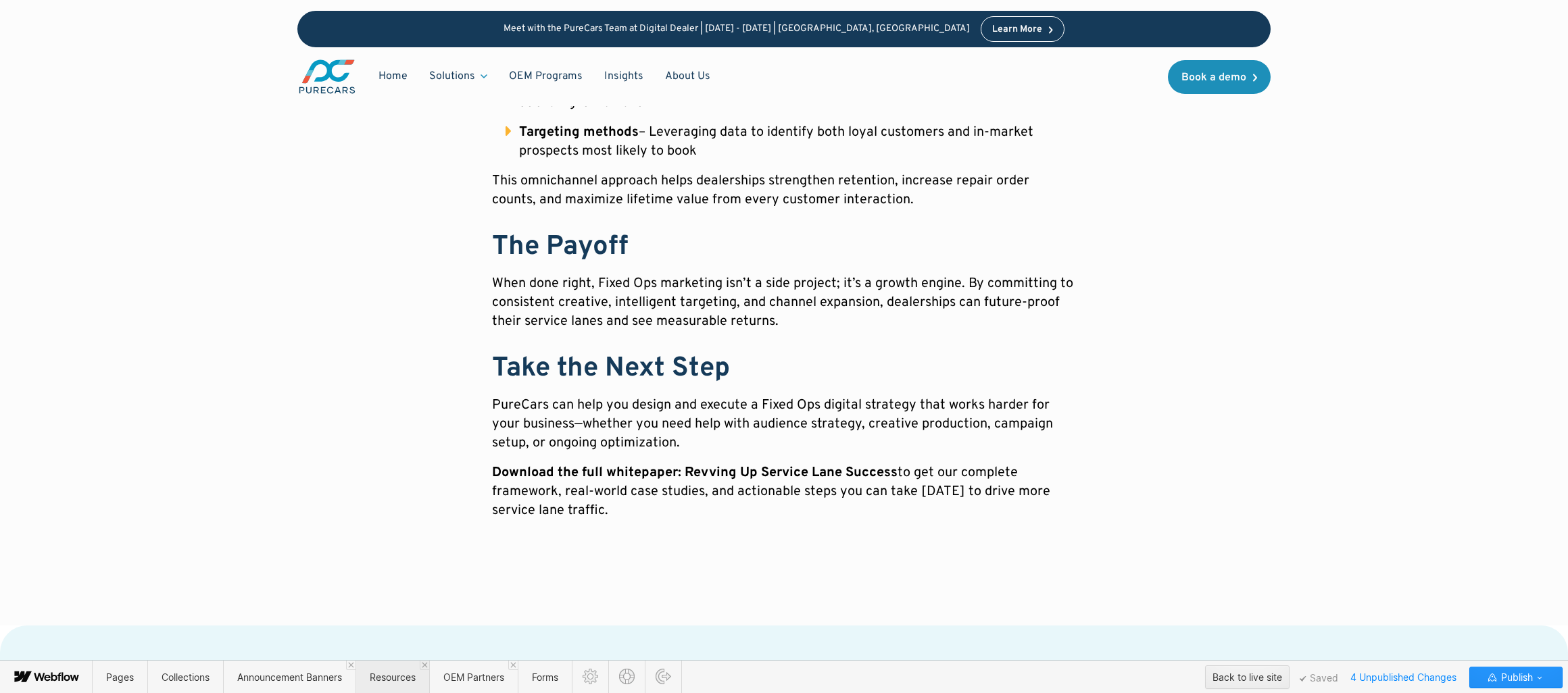
click at [400, 679] on span "Resources" at bounding box center [392, 677] width 46 height 12
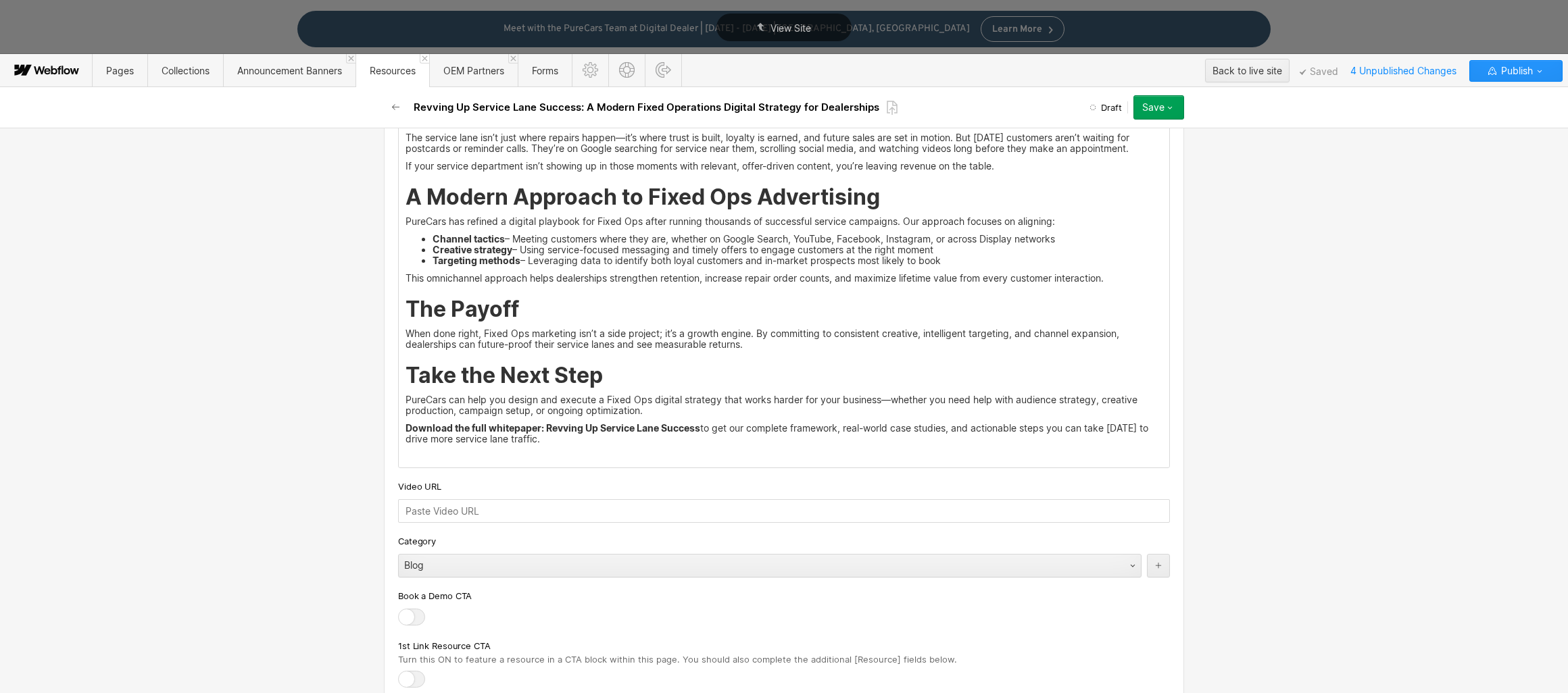
scroll to position [868, 0]
click at [658, 410] on p "PureCars can help you design and execute a Fixed Ops digital strategy that work…" at bounding box center [784, 406] width 757 height 22
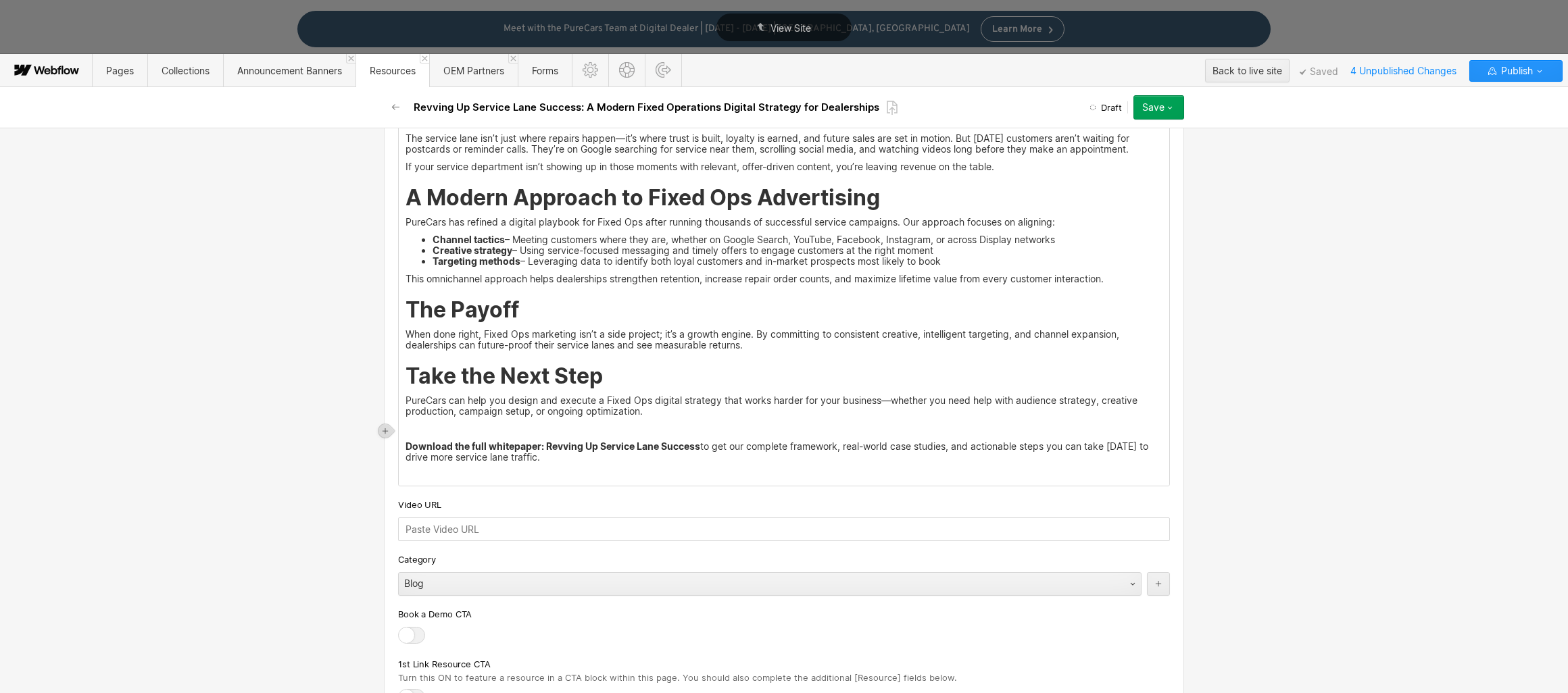
click at [567, 458] on p "Download the full whitepaper: Revving Up Service Lane Success to get our comple…" at bounding box center [784, 452] width 757 height 22
click at [699, 447] on p "Download the full whitepaper: Revving Up Service Lane Success to get our comple…" at bounding box center [784, 452] width 757 height 22
click at [665, 462] on p "Download the full whitepaper: Revving Up Service Lane Success to get our comple…" at bounding box center [784, 452] width 757 height 22
click at [540, 448] on strong "Download the full whitepaper: Revving Up Service Lane Success" at bounding box center [553, 447] width 294 height 12
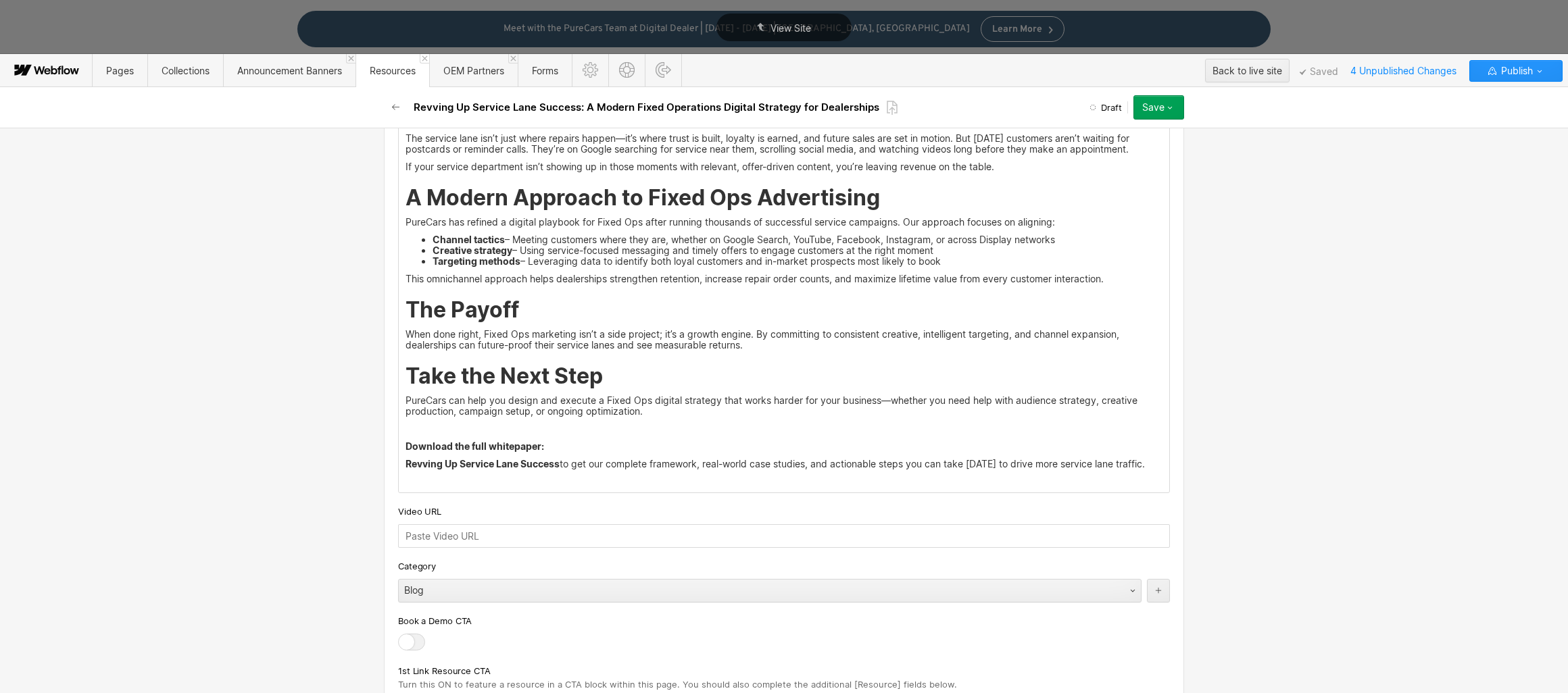
drag, startPoint x: 548, startPoint y: 448, endPoint x: 356, endPoint y: 447, distance: 192.0
click at [356, 447] on div "Basic info Name / H1 Heading This is the name of the post and the H1 Heading fo…" at bounding box center [784, 410] width 1568 height 565
click at [585, 427] on div at bounding box center [591, 425] width 26 height 21
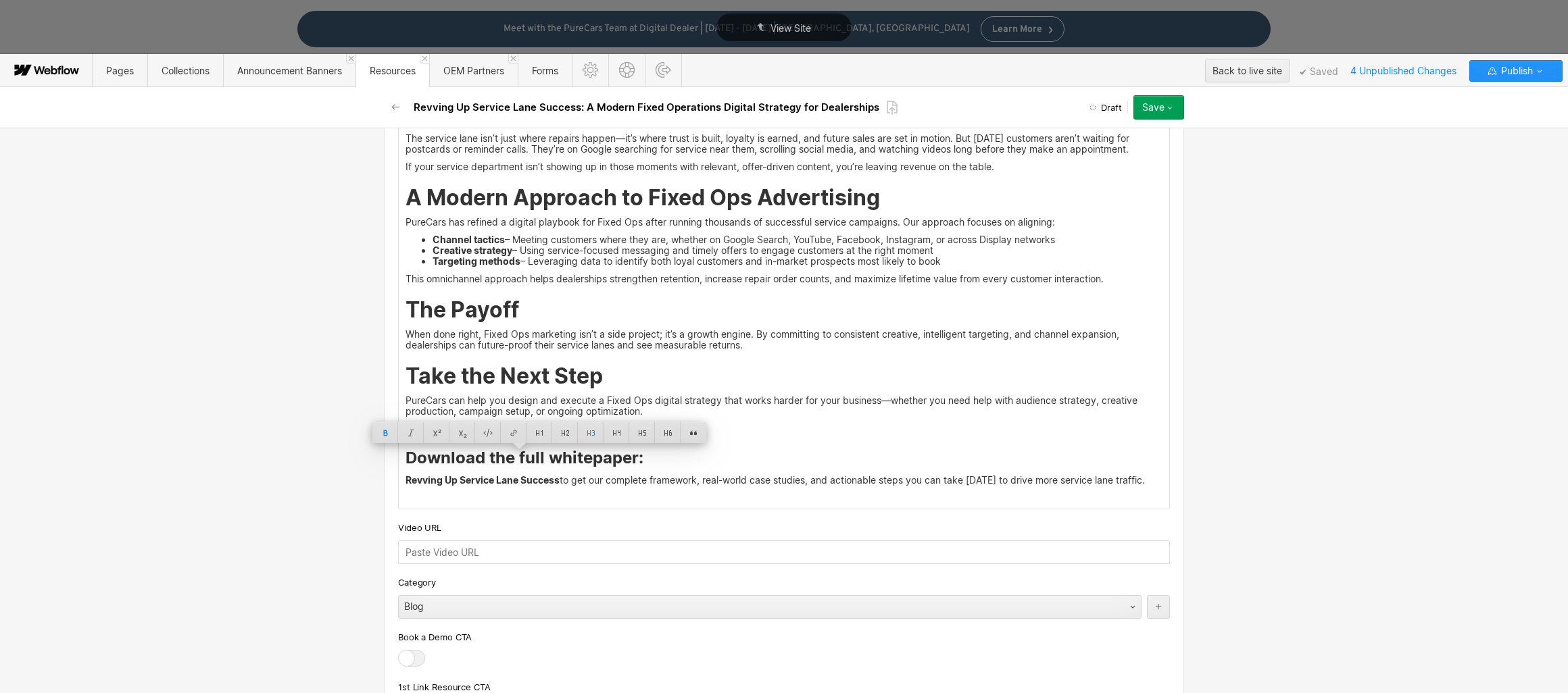
click at [680, 463] on h3 "Download the full whitepaper:" at bounding box center [784, 458] width 757 height 20
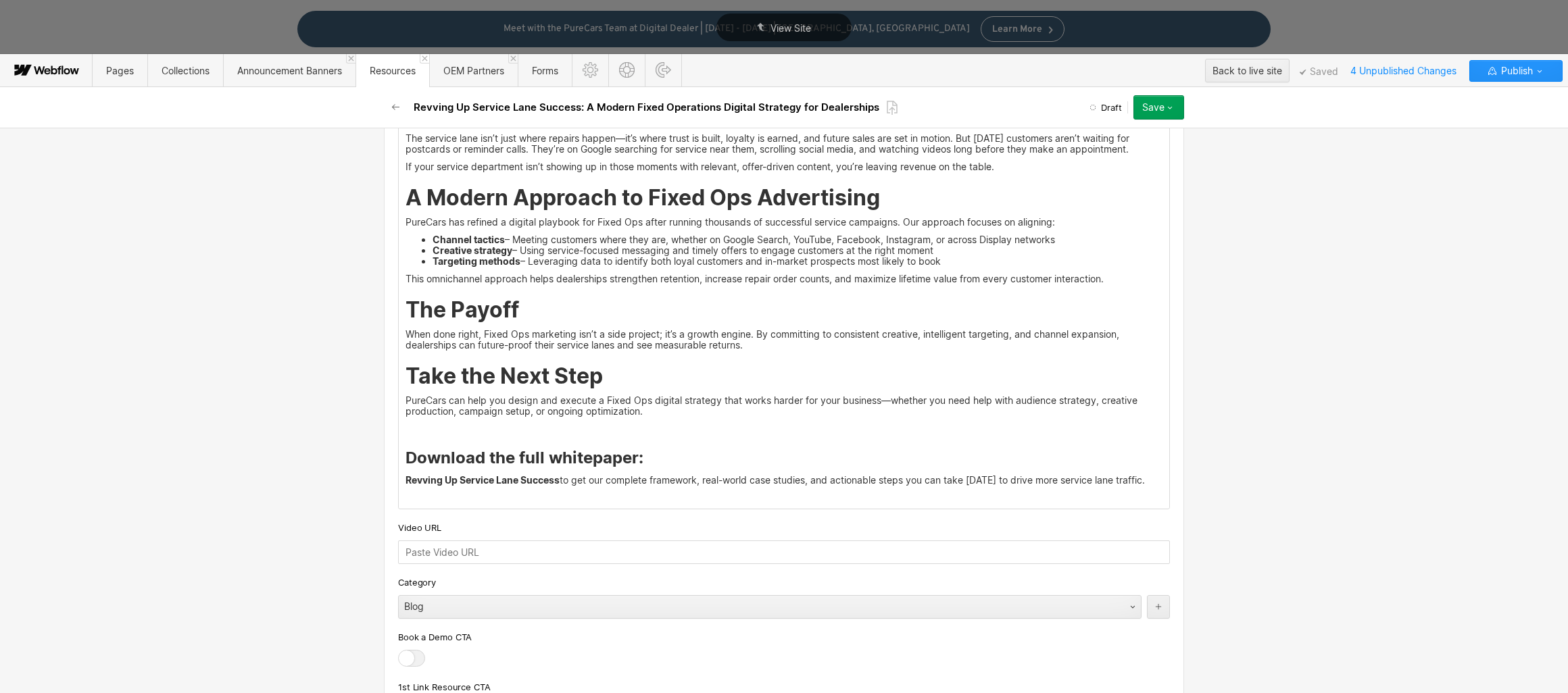
click at [546, 374] on strong "Take the Next Step" at bounding box center [504, 375] width 198 height 26
click at [575, 462] on strong "Download the full whitepaper:" at bounding box center [524, 458] width 238 height 19
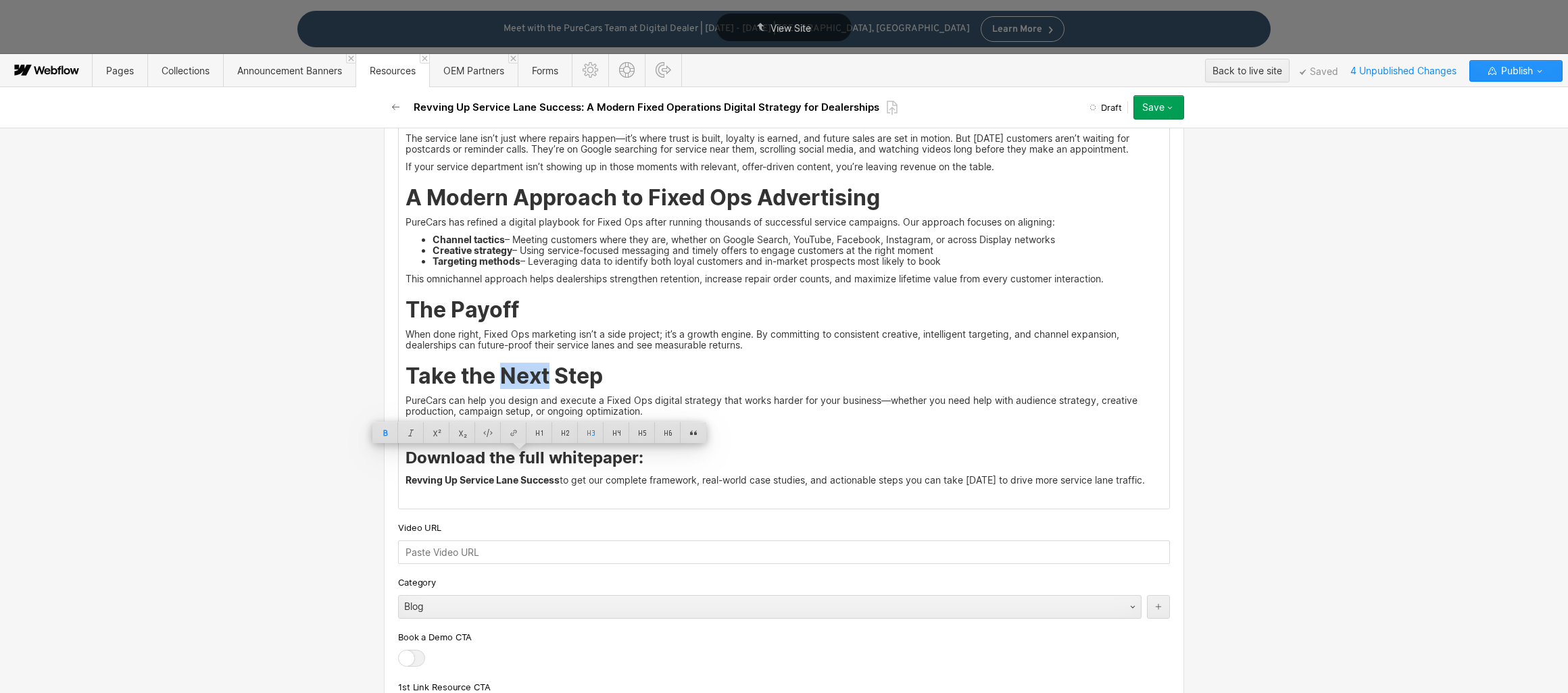
drag, startPoint x: 637, startPoint y: 463, endPoint x: 394, endPoint y: 460, distance: 243.0
click at [399, 460] on div "When it comes to dealership profitability, the sales floor often steals the spo…" at bounding box center [784, 262] width 771 height 493
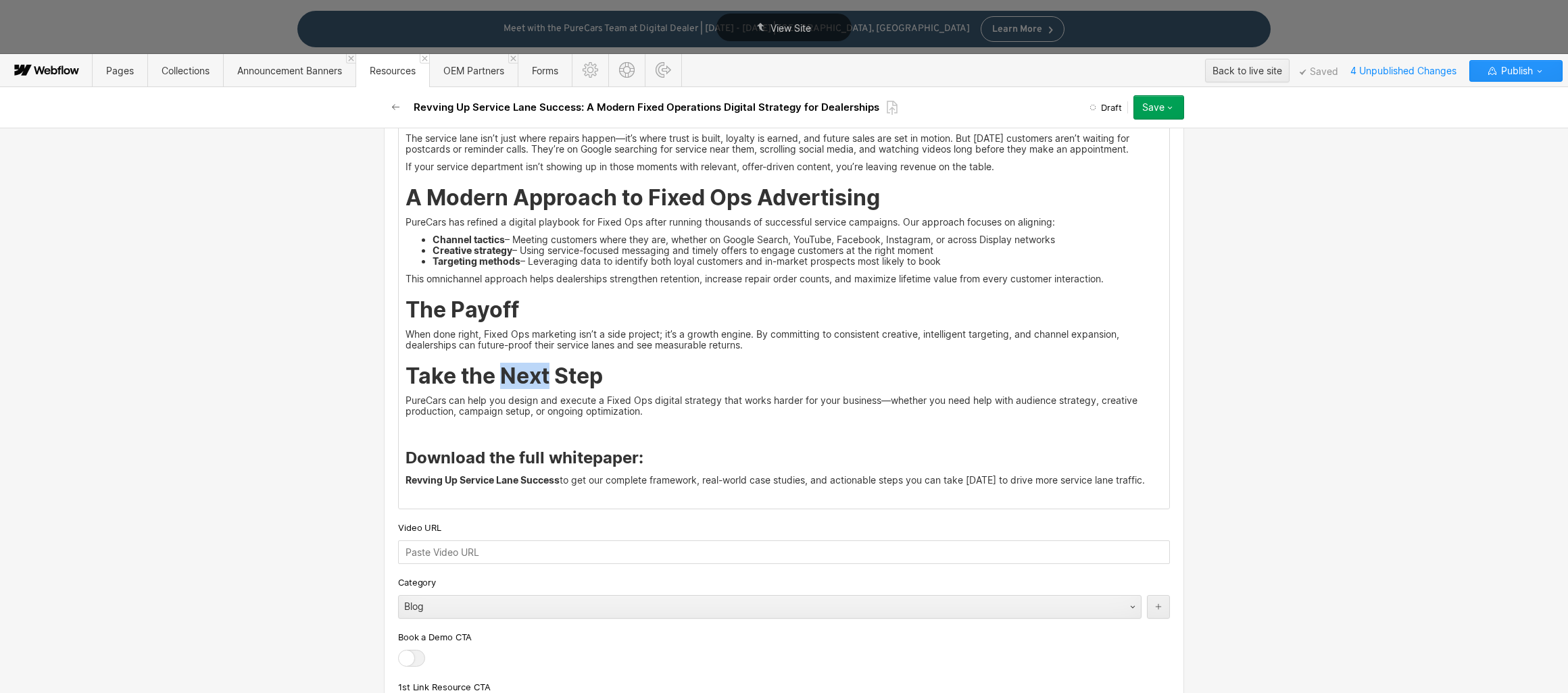
click at [426, 456] on strong "Download the full whitepaper:" at bounding box center [524, 458] width 238 height 19
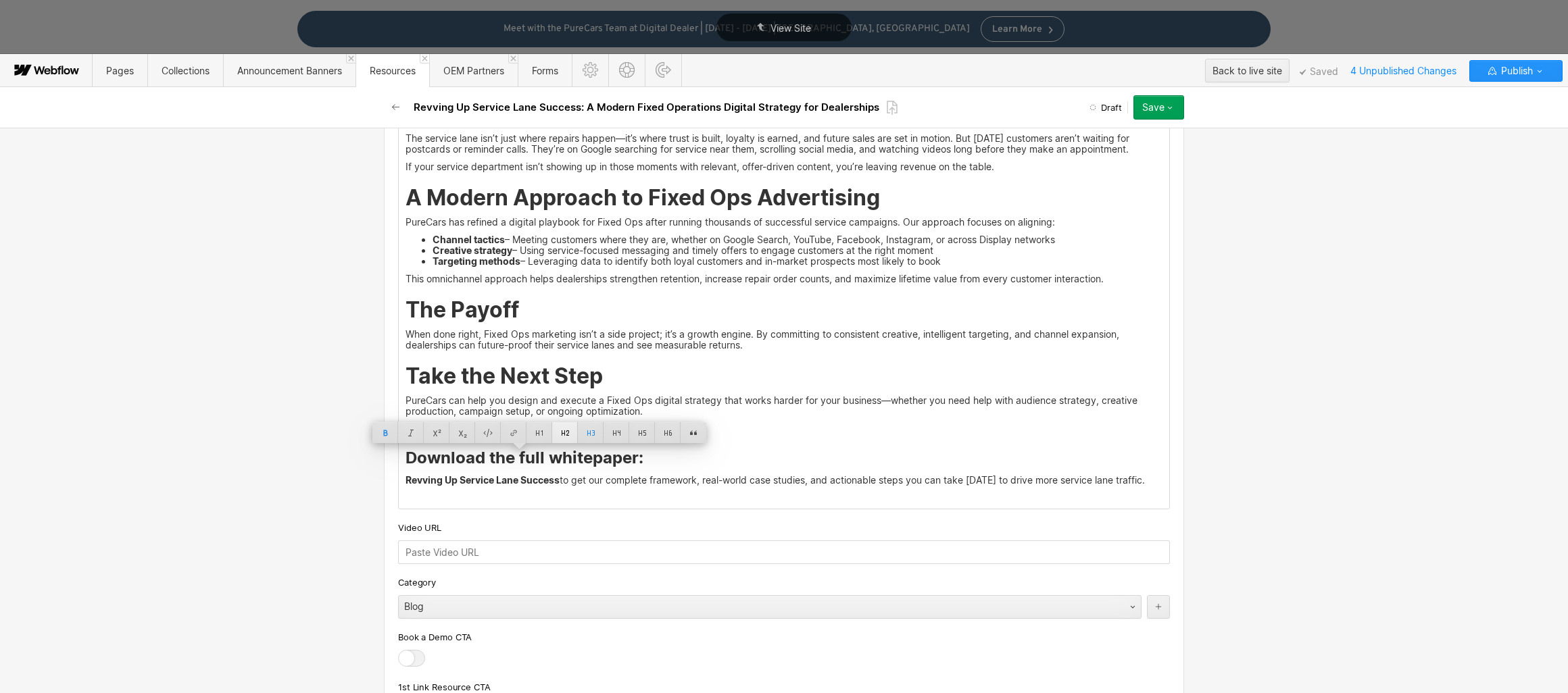
click at [566, 434] on div at bounding box center [564, 432] width 26 height 21
click at [740, 463] on h2 "Download the full whitepaper:" at bounding box center [784, 460] width 757 height 24
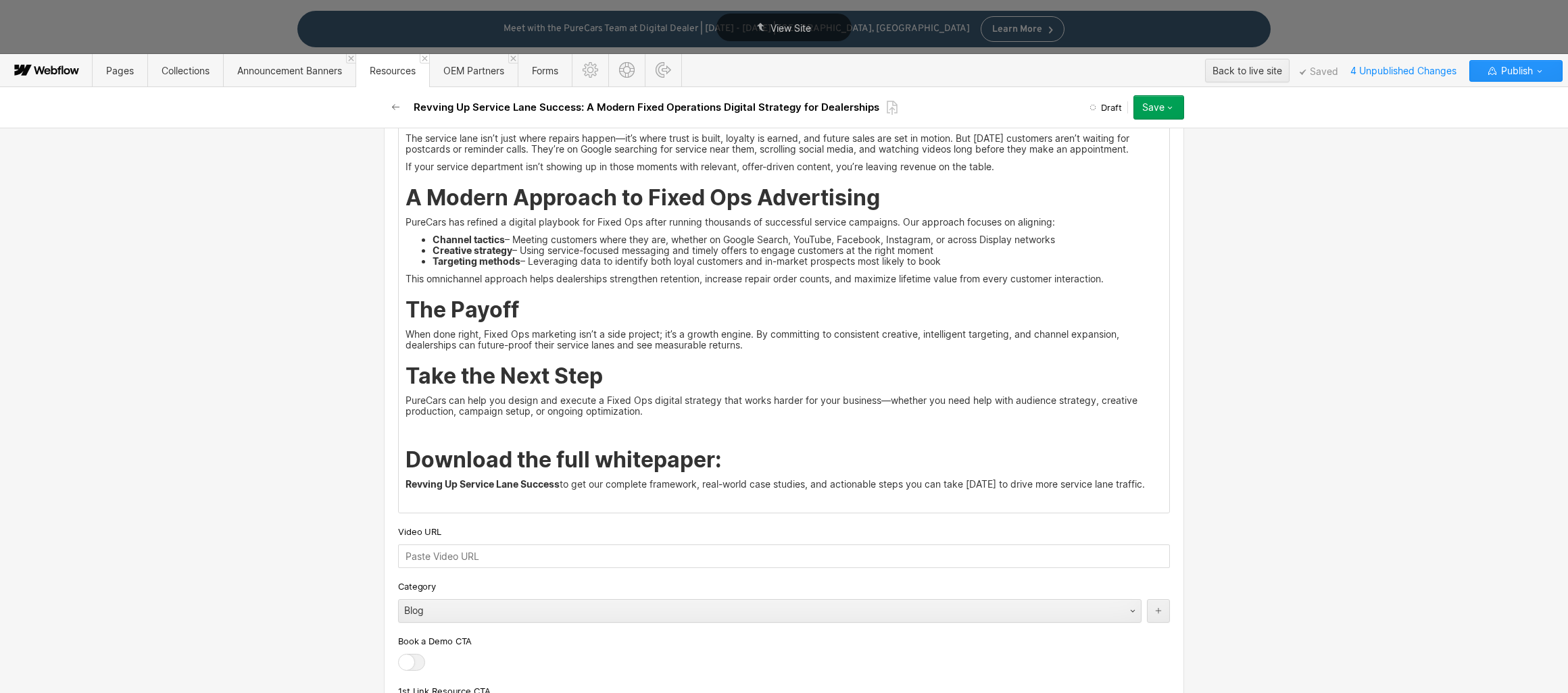
drag, startPoint x: 400, startPoint y: 462, endPoint x: 723, endPoint y: 463, distance: 323.0
click at [723, 464] on h2 "Download the full whitepaper:" at bounding box center [784, 460] width 757 height 24
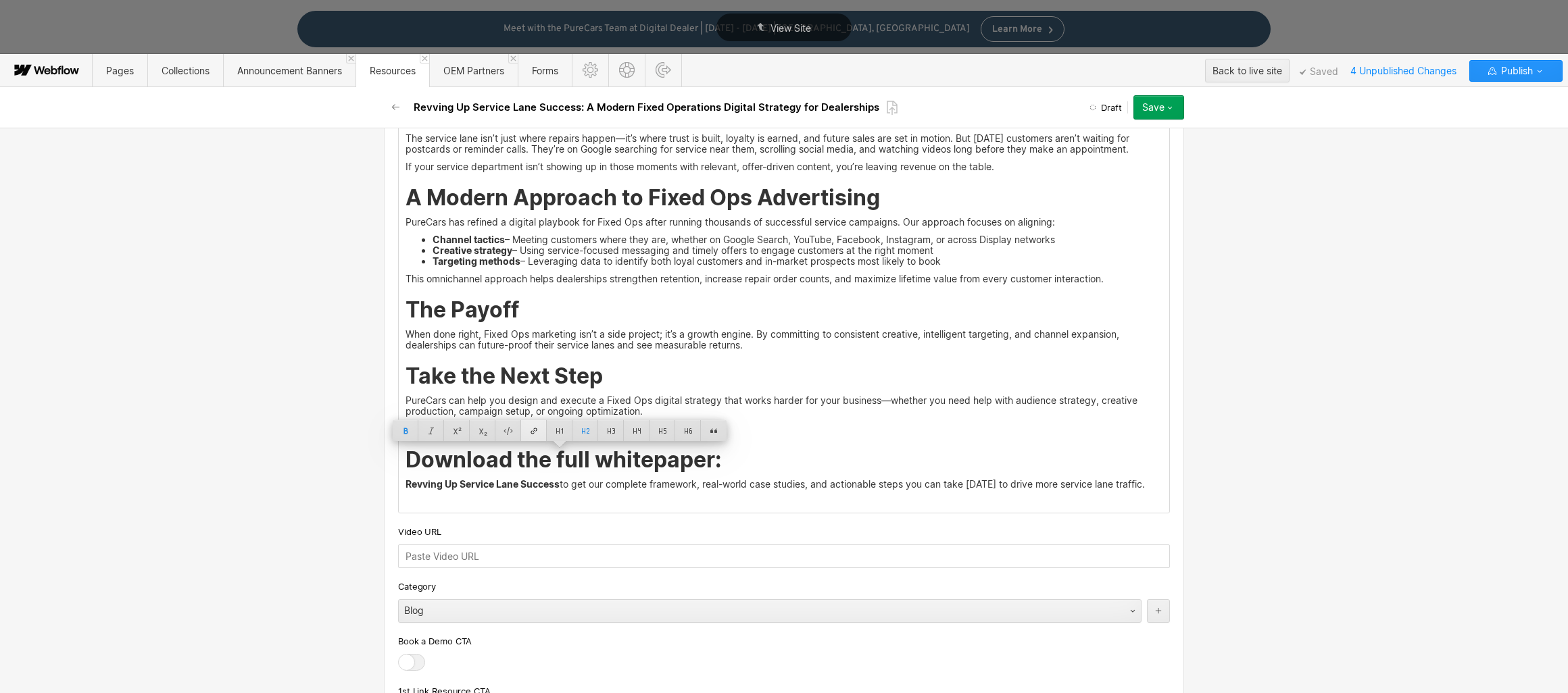
click at [534, 434] on div at bounding box center [533, 431] width 26 height 21
click at [516, 463] on strong "Download the full whitepaper:" at bounding box center [564, 459] width 316 height 26
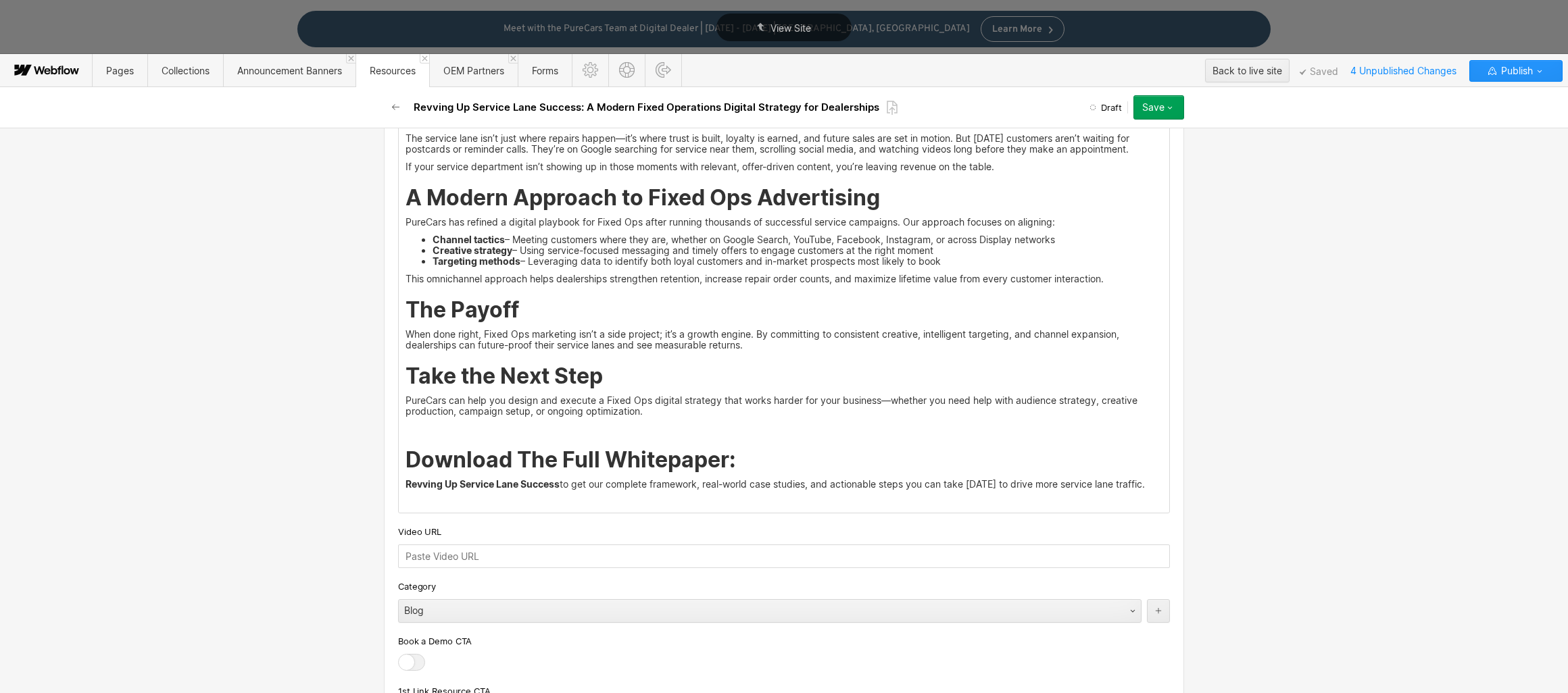
click at [692, 465] on strong "Download The Full Whitepaper:" at bounding box center [570, 459] width 331 height 26
click at [548, 436] on div "When it comes to dealership profitability, the sales floor often steals the spo…" at bounding box center [784, 263] width 771 height 497
click at [533, 429] on p "‍" at bounding box center [784, 429] width 757 height 11
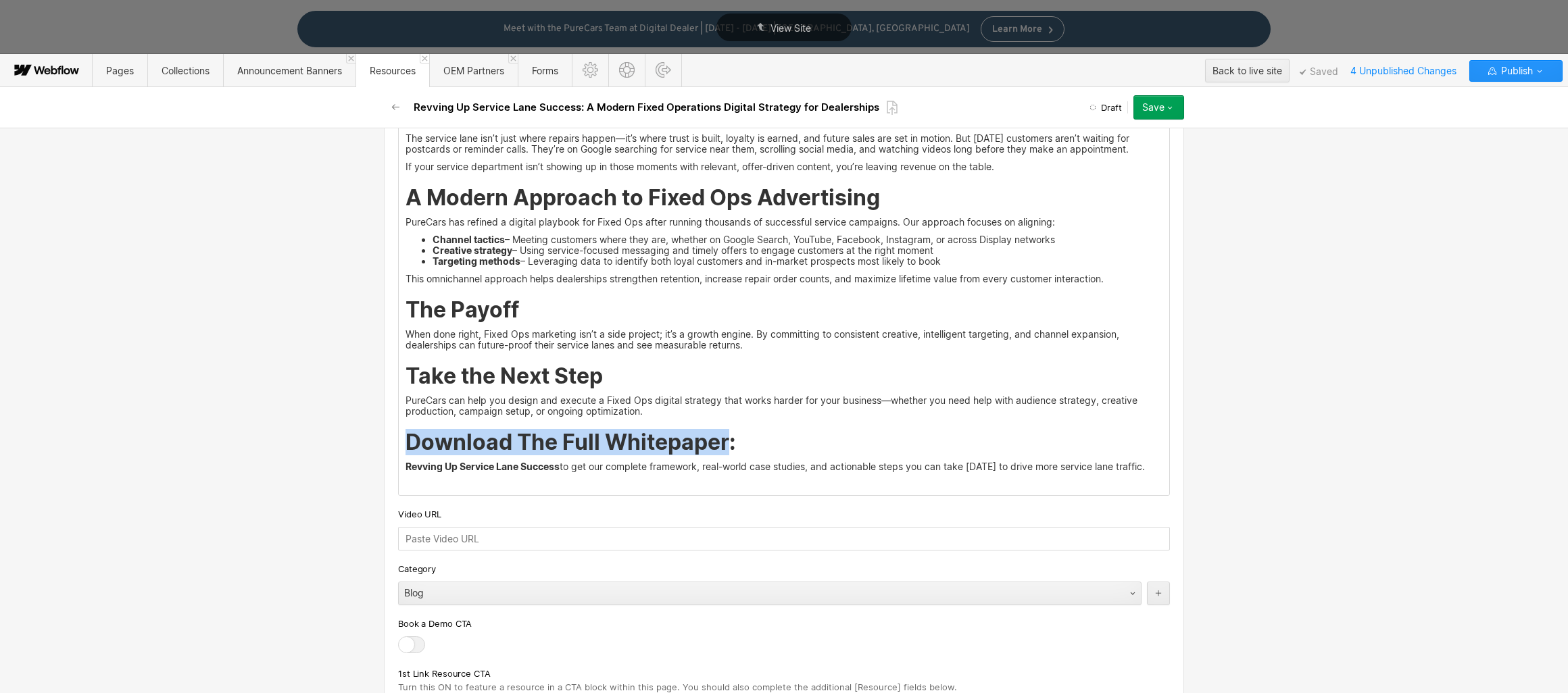
drag, startPoint x: 721, startPoint y: 446, endPoint x: 387, endPoint y: 442, distance: 334.0
click at [387, 442] on div "Custom fields Main Image This is the image featured on the list of posts, as we…" at bounding box center [783, 441] width 800 height 1986
click at [539, 414] on div at bounding box center [535, 413] width 26 height 21
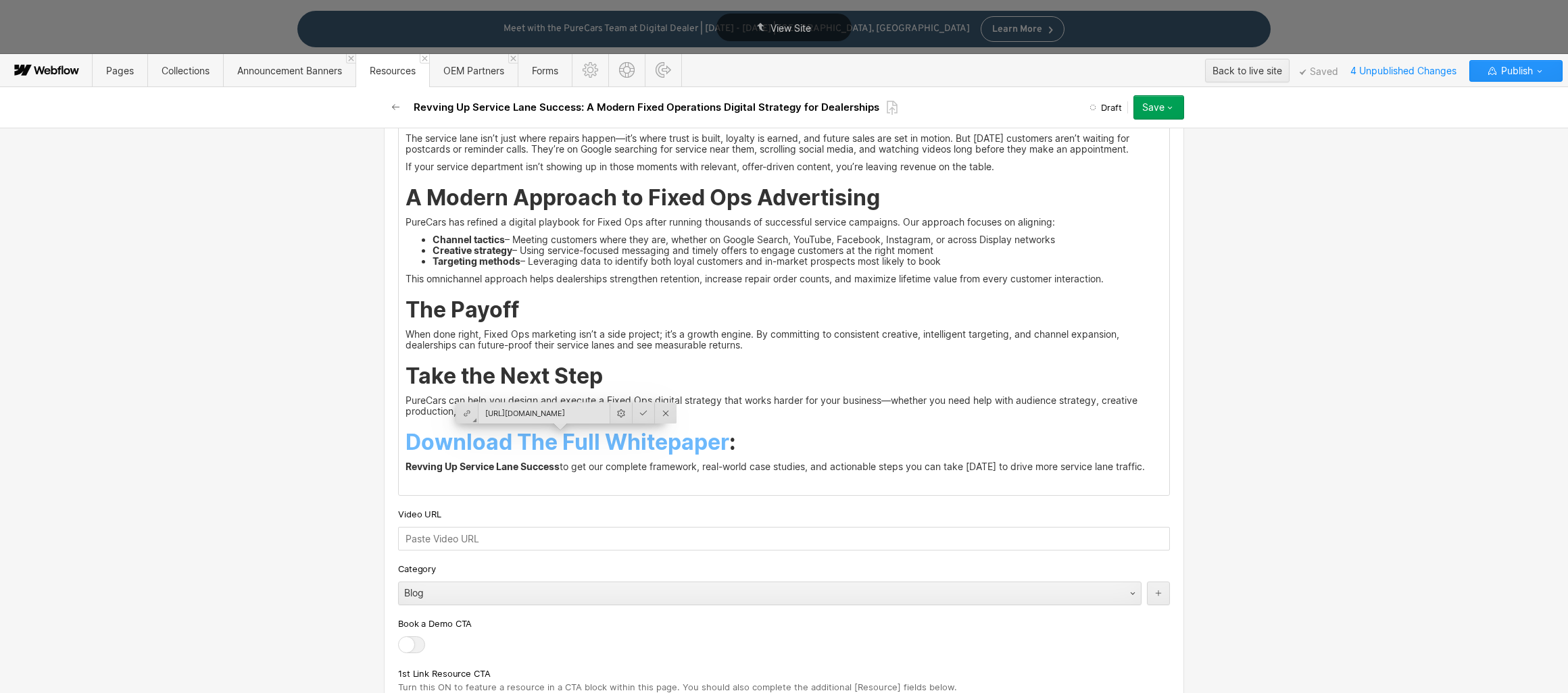
scroll to position [0, 137]
type input "[URL][DOMAIN_NAME]"
click at [636, 407] on div at bounding box center [644, 413] width 23 height 21
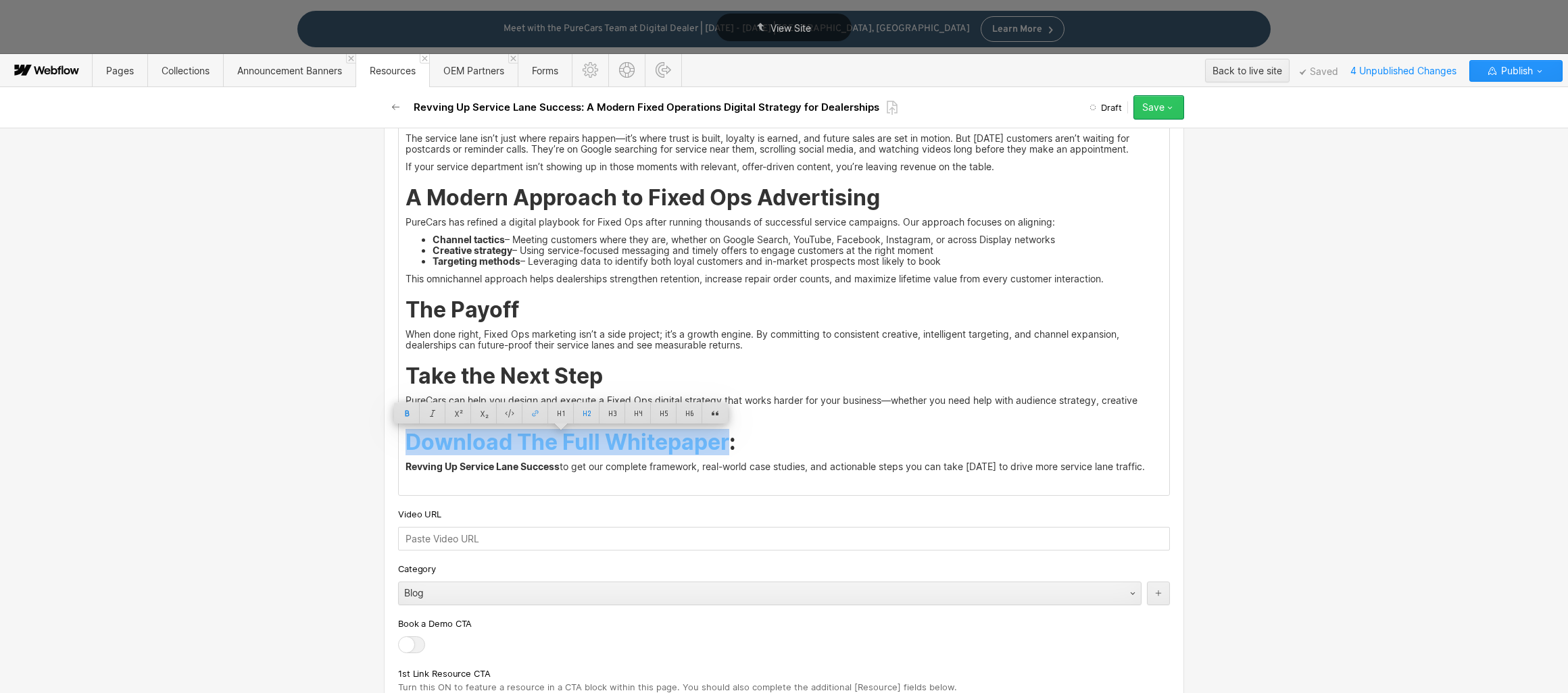
click at [1173, 106] on icon "button" at bounding box center [1169, 107] width 11 height 11
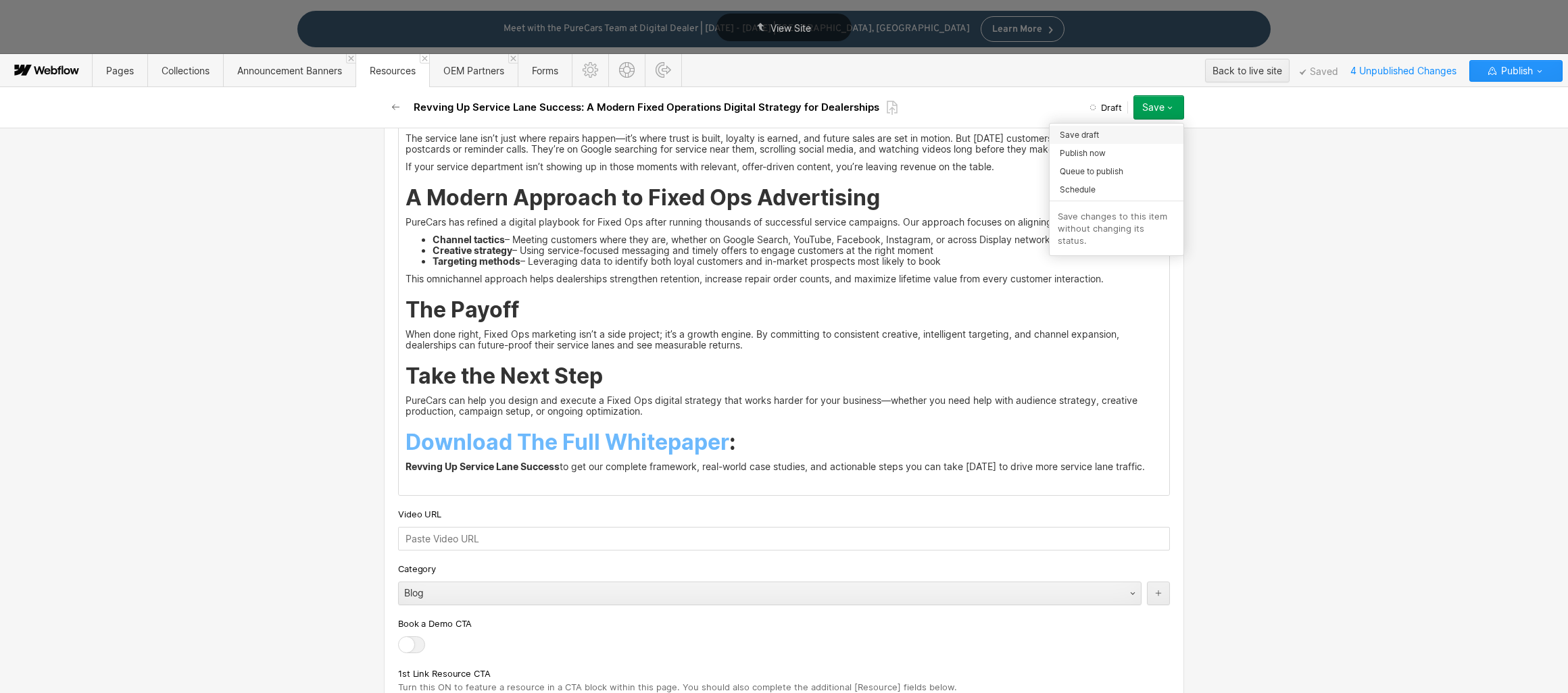
click at [1120, 132] on div "Save draft" at bounding box center [1115, 135] width 134 height 19
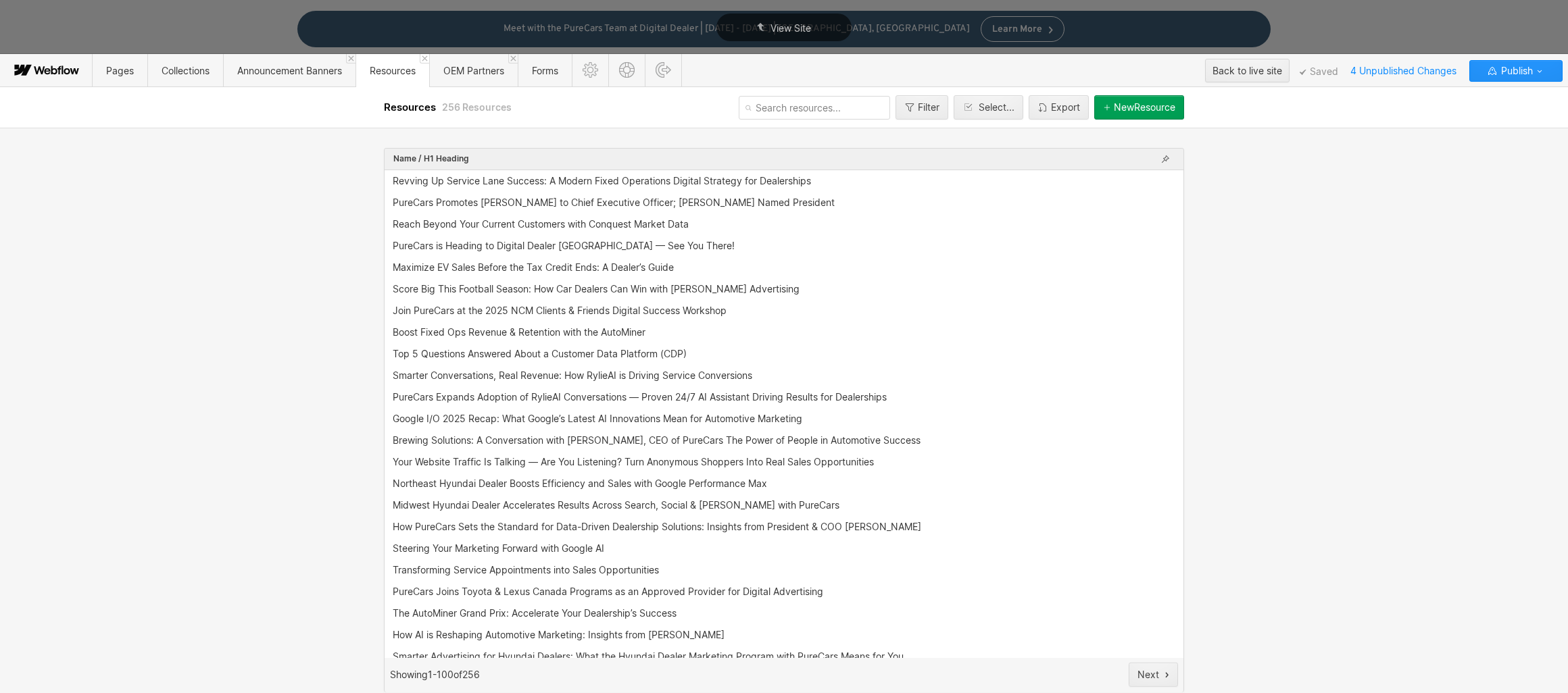
click at [884, 102] on div at bounding box center [814, 108] width 162 height 34
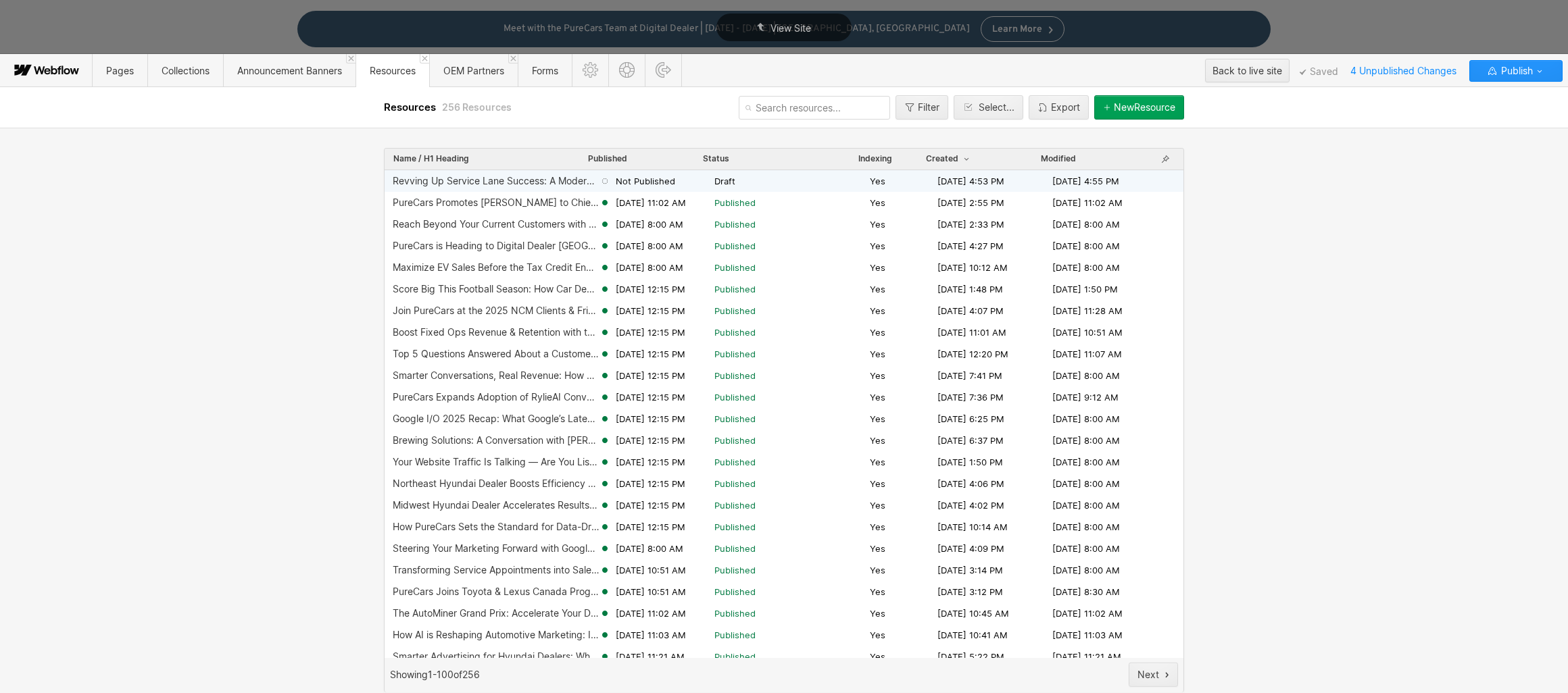
click at [727, 183] on span "Draft" at bounding box center [789, 181] width 150 height 12
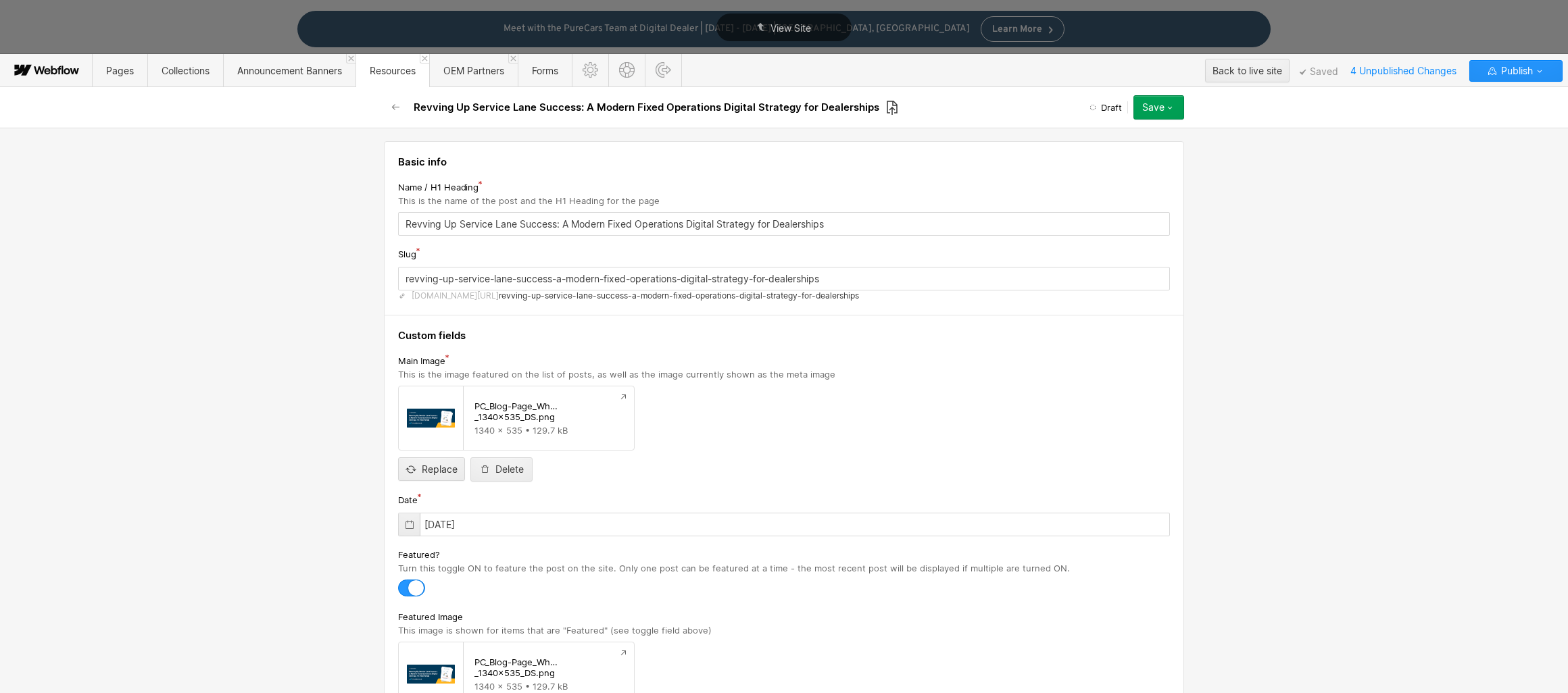
click at [886, 104] on icon at bounding box center [892, 108] width 12 height 15
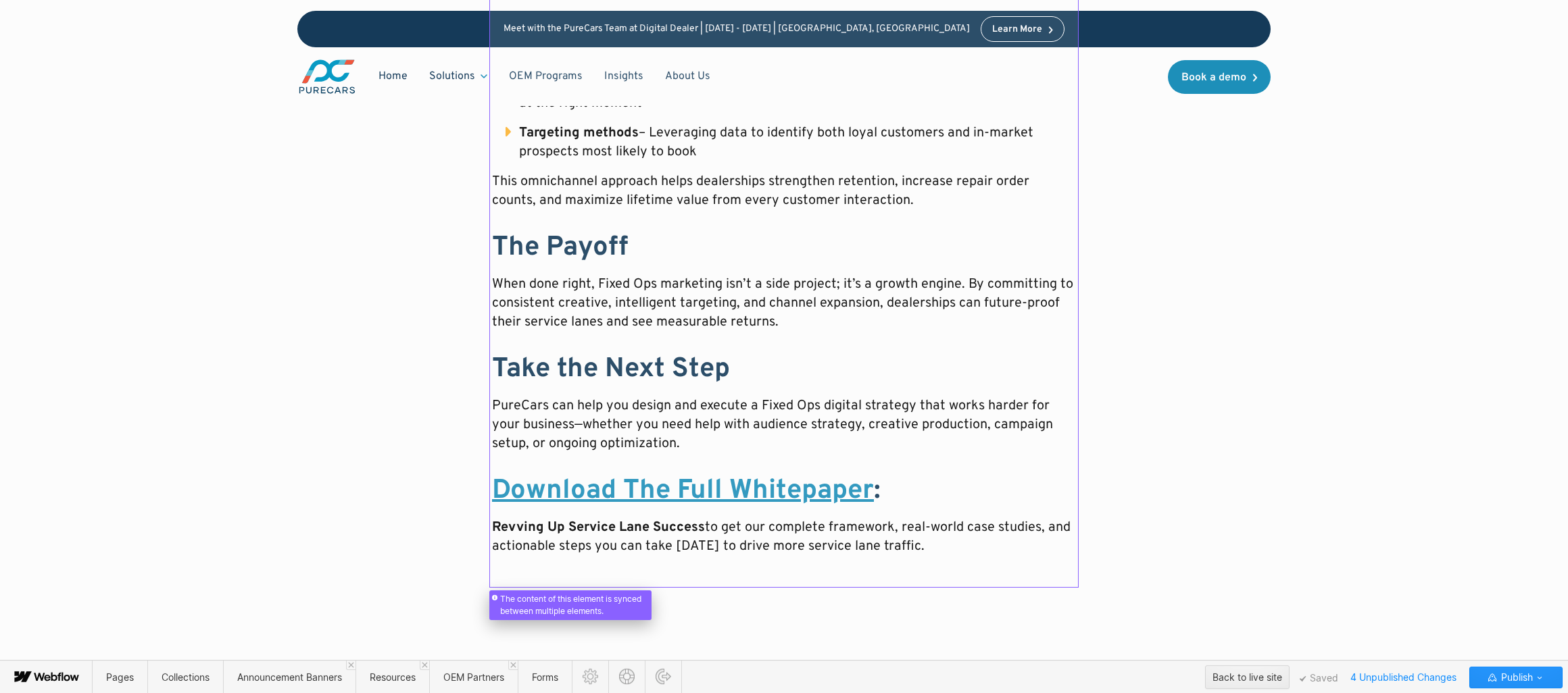
click at [664, 484] on div at bounding box center [784, 69] width 584 height 1015
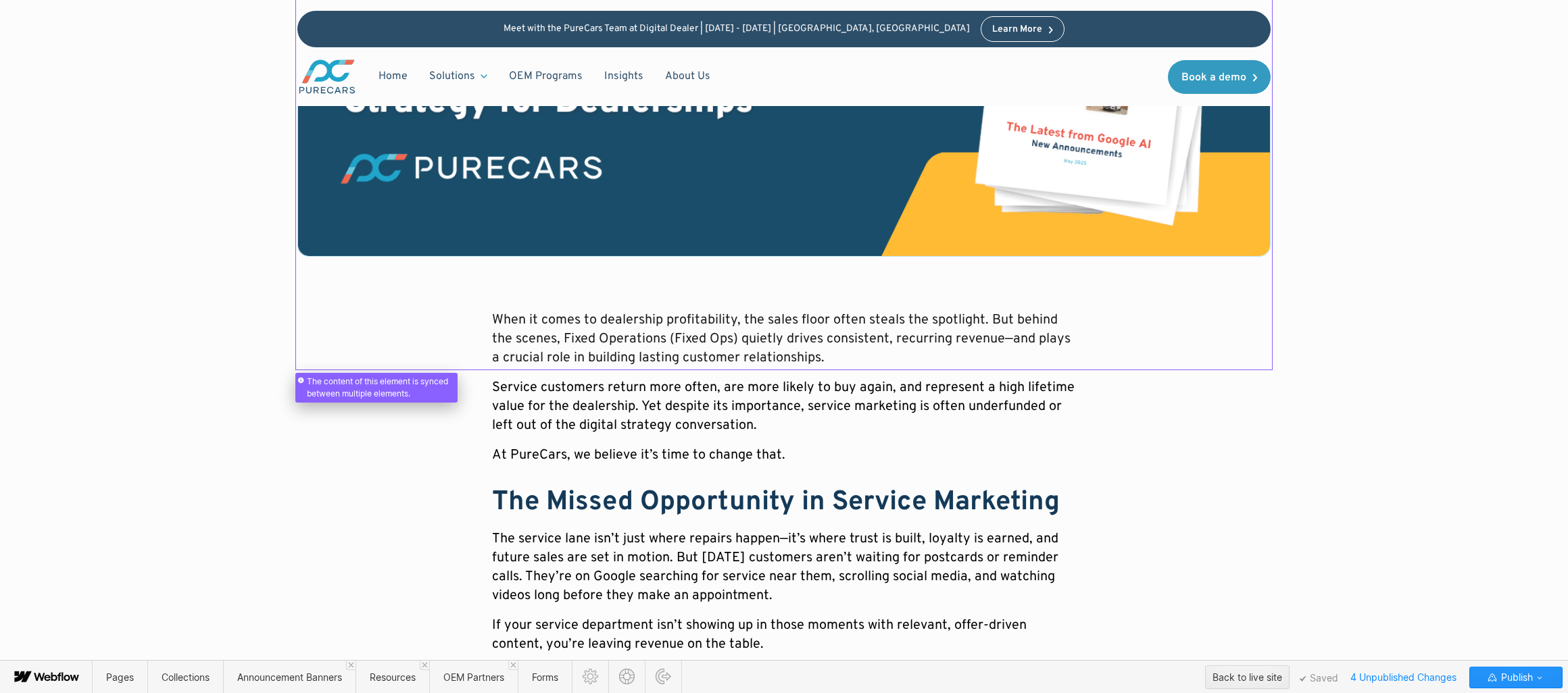
scroll to position [0, 0]
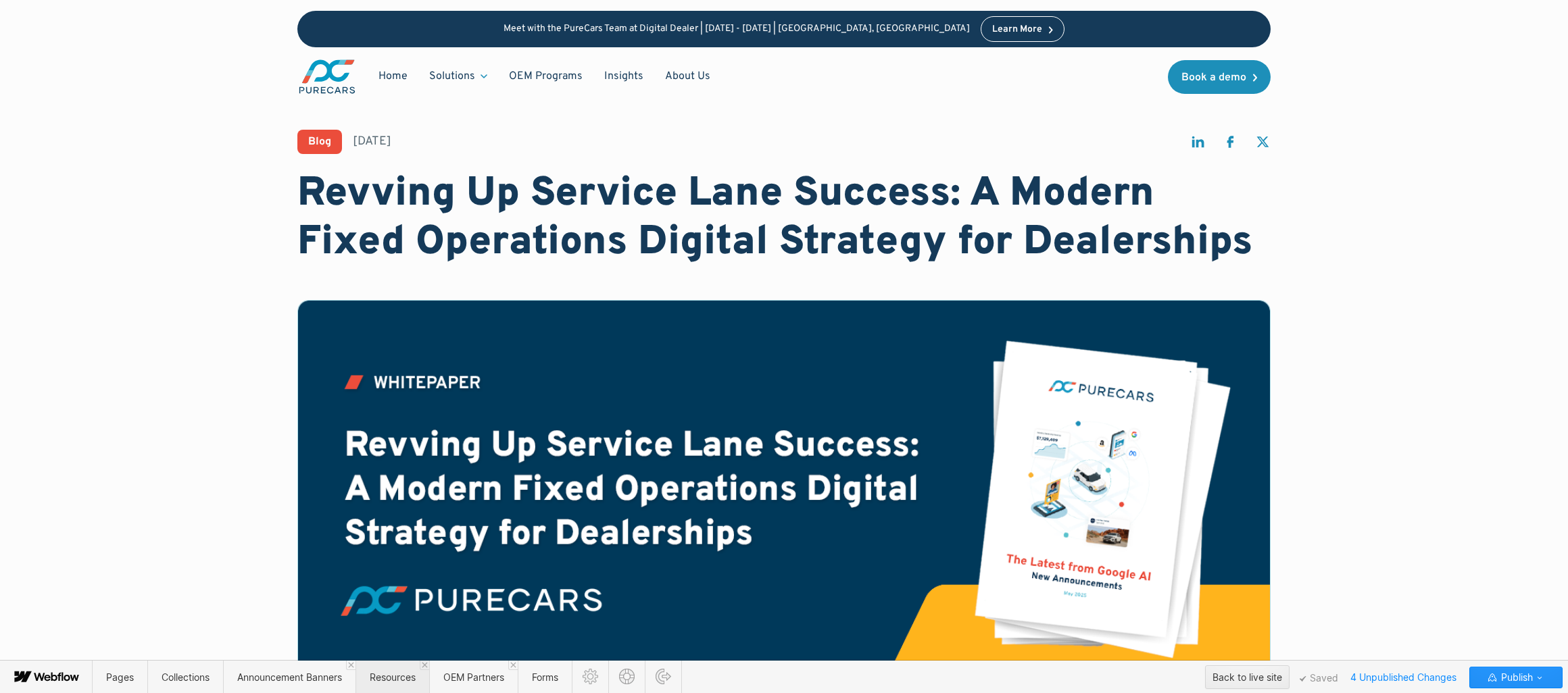
click at [390, 681] on span "Resources" at bounding box center [392, 677] width 46 height 12
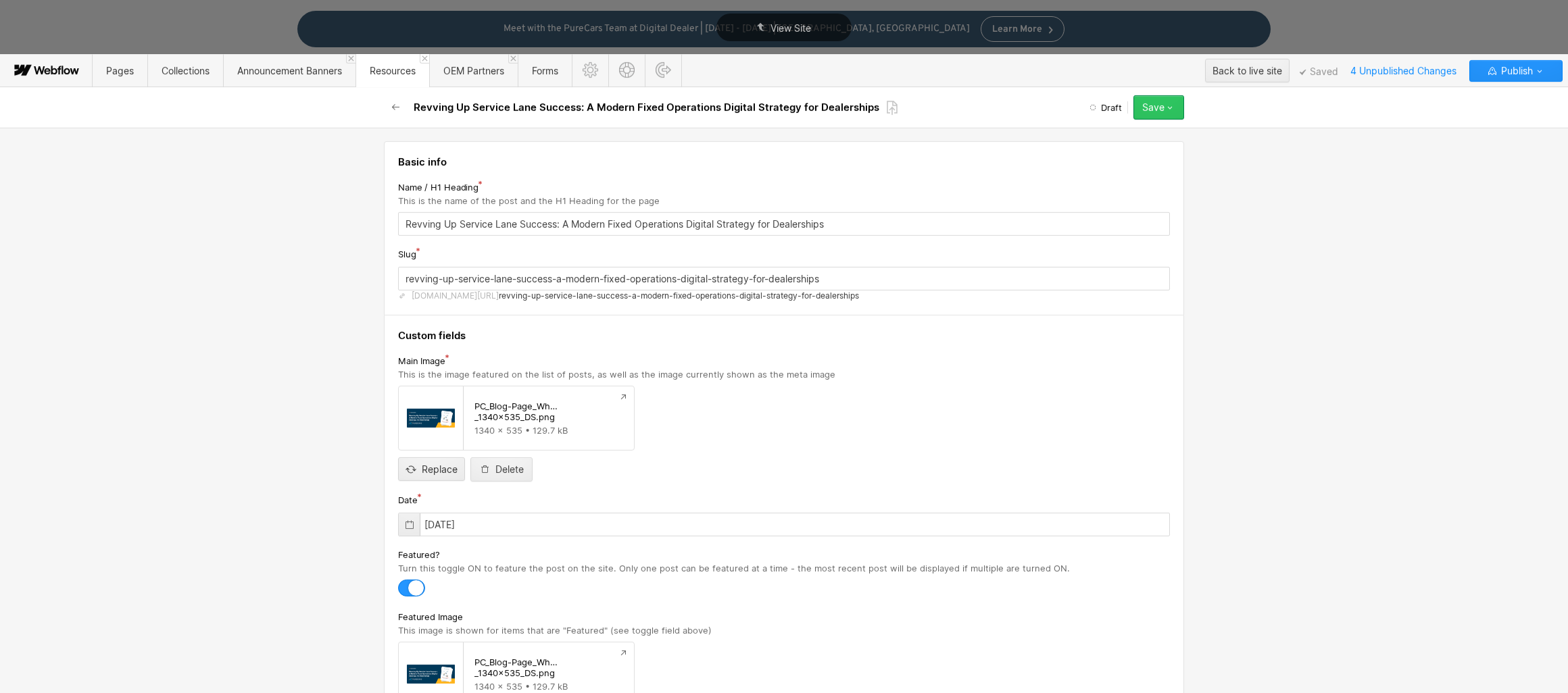
click at [1173, 103] on icon "button" at bounding box center [1169, 107] width 11 height 11
click at [1137, 183] on div "Schedule" at bounding box center [1115, 189] width 134 height 19
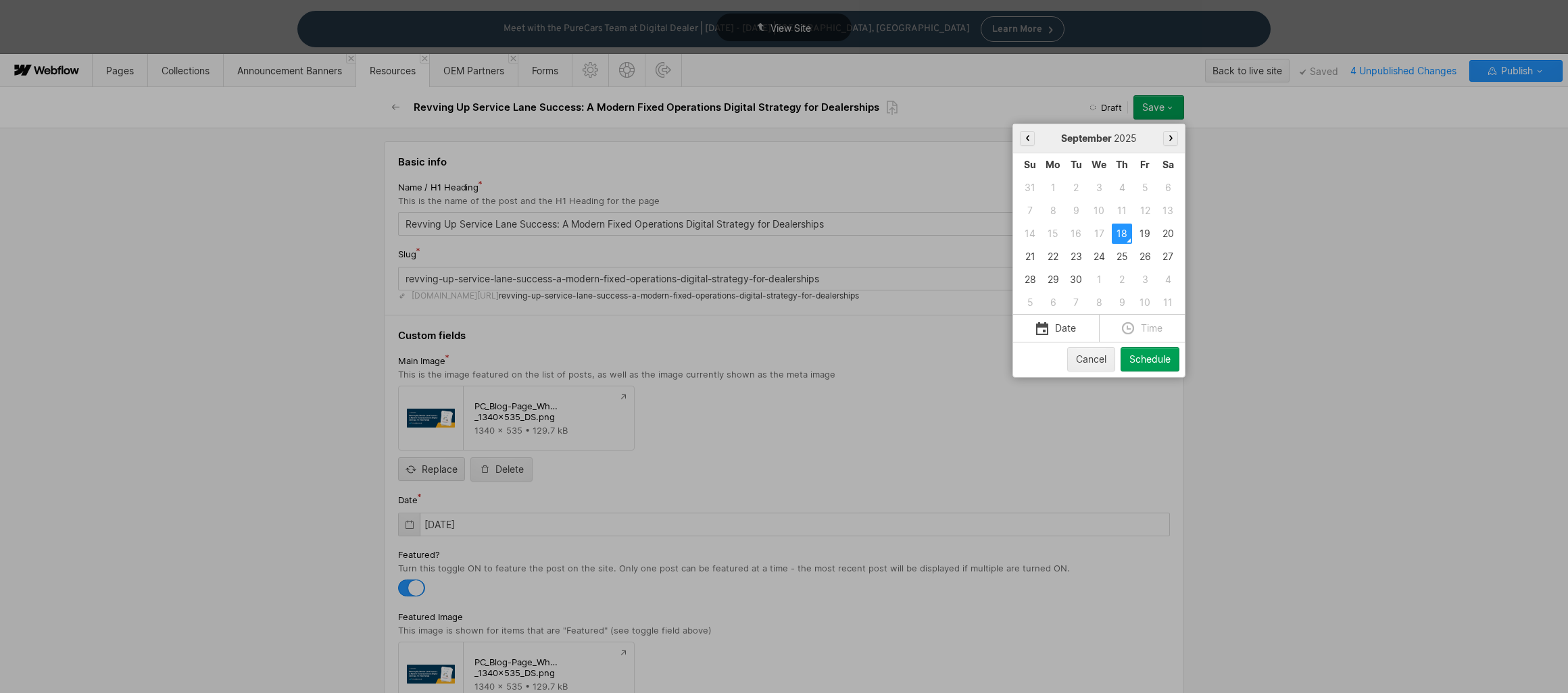
click at [1055, 256] on div "22" at bounding box center [1052, 257] width 20 height 20
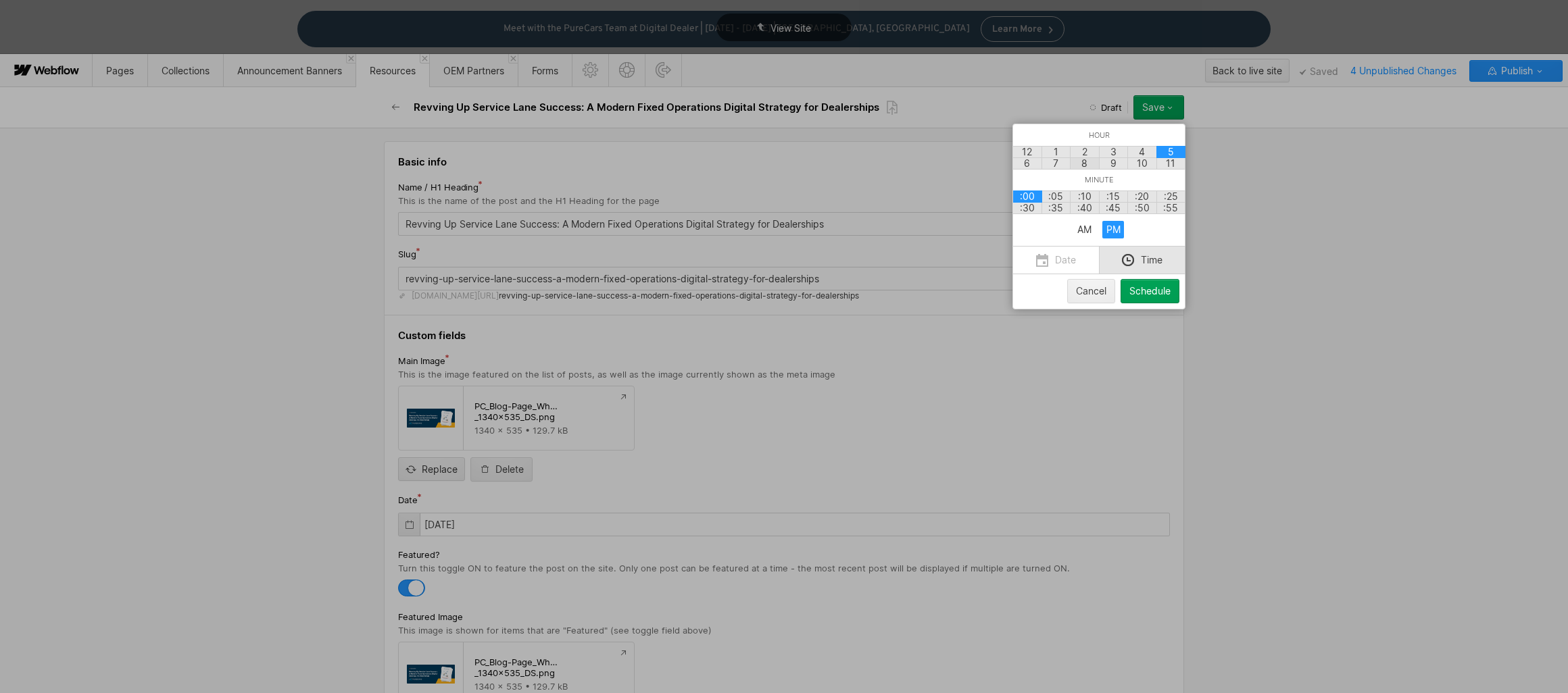
click at [1087, 162] on div "8" at bounding box center [1084, 163] width 29 height 12
click at [1088, 235] on div "AM" at bounding box center [1084, 230] width 22 height 18
click at [1171, 295] on button "Schedule" at bounding box center [1150, 291] width 59 height 24
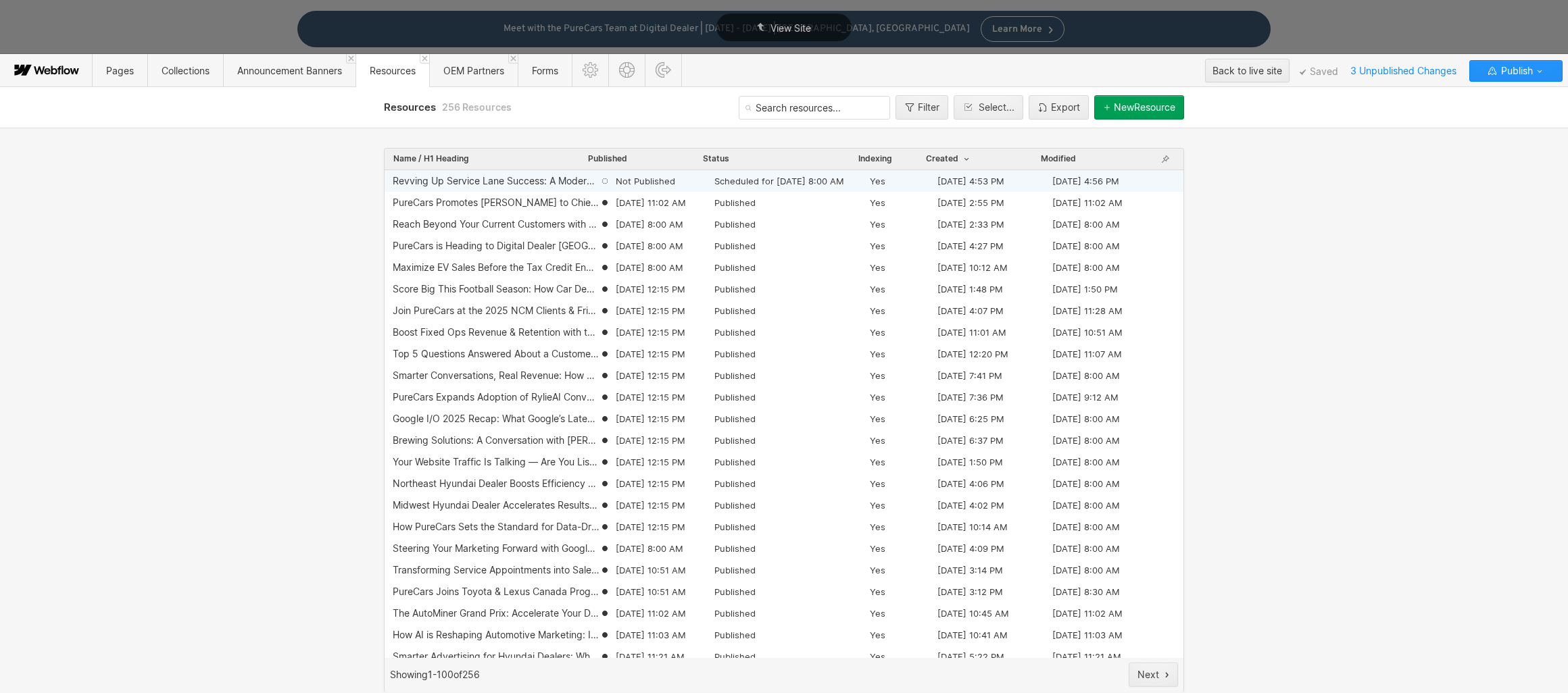
click at [649, 183] on span "Not Published" at bounding box center [645, 181] width 60 height 12
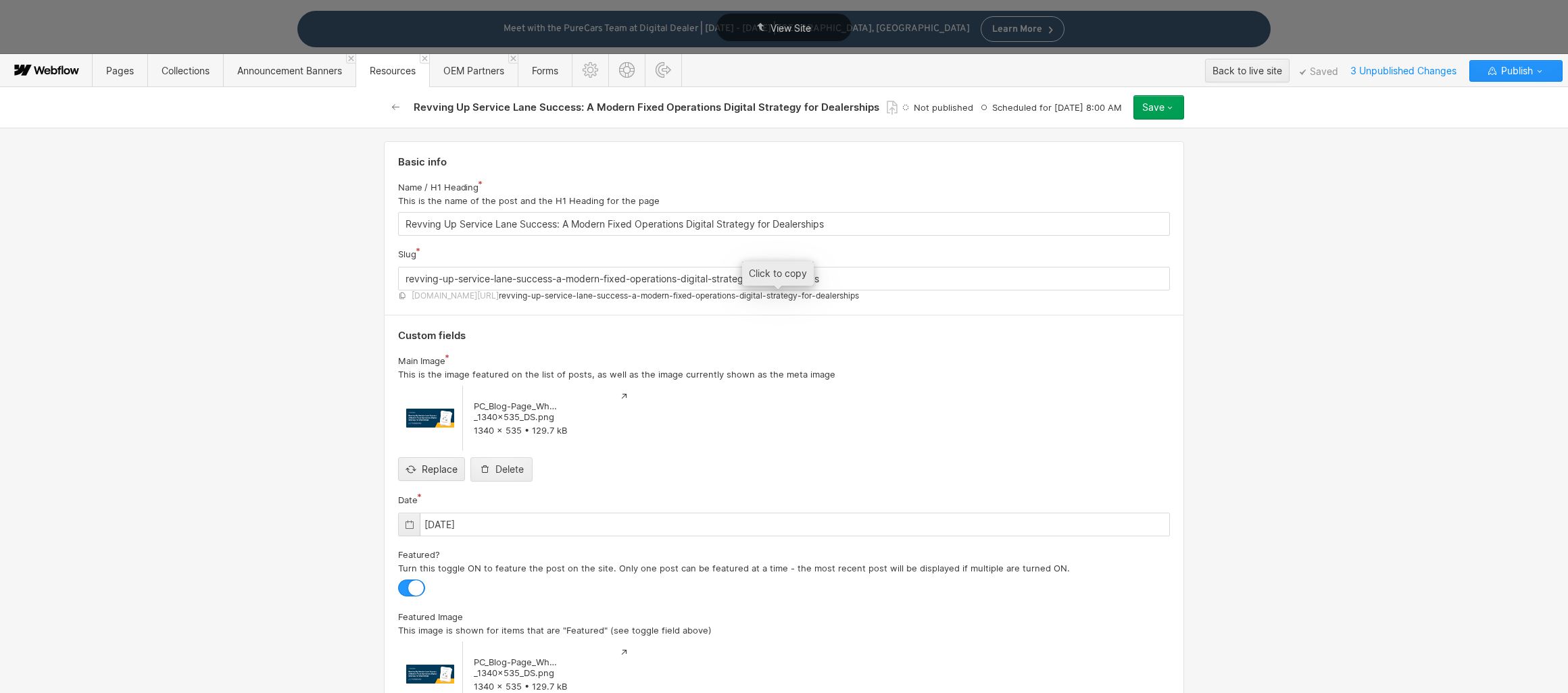
click at [764, 298] on span "revving-up-service-lane-success-a-modern-fixed-operations-digital-strategy-for-…" at bounding box center [679, 295] width 360 height 11
